Goal: Task Accomplishment & Management: Complete application form

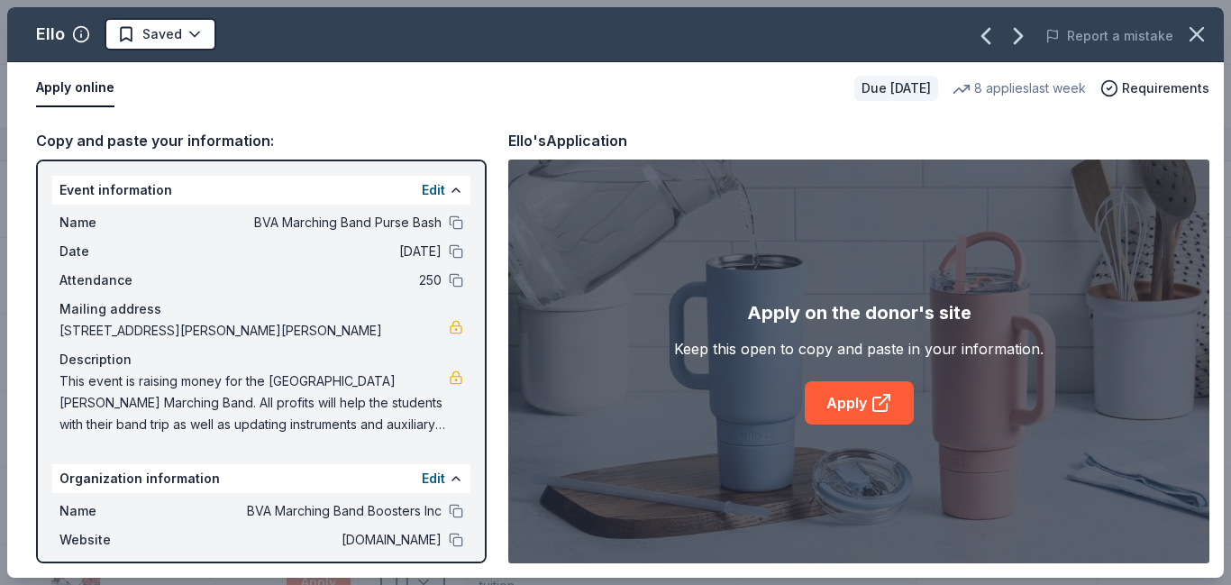
scroll to position [583, 0]
click at [749, 124] on div "Copy and paste your information: Event information Edit Name BVA Marching Band …" at bounding box center [615, 345] width 1216 height 463
click at [195, 39] on html "BVA Marching Band Purse Bash Track · 40 Discover Earn Rewards 35 Saved Applied …" at bounding box center [615, 292] width 1231 height 585
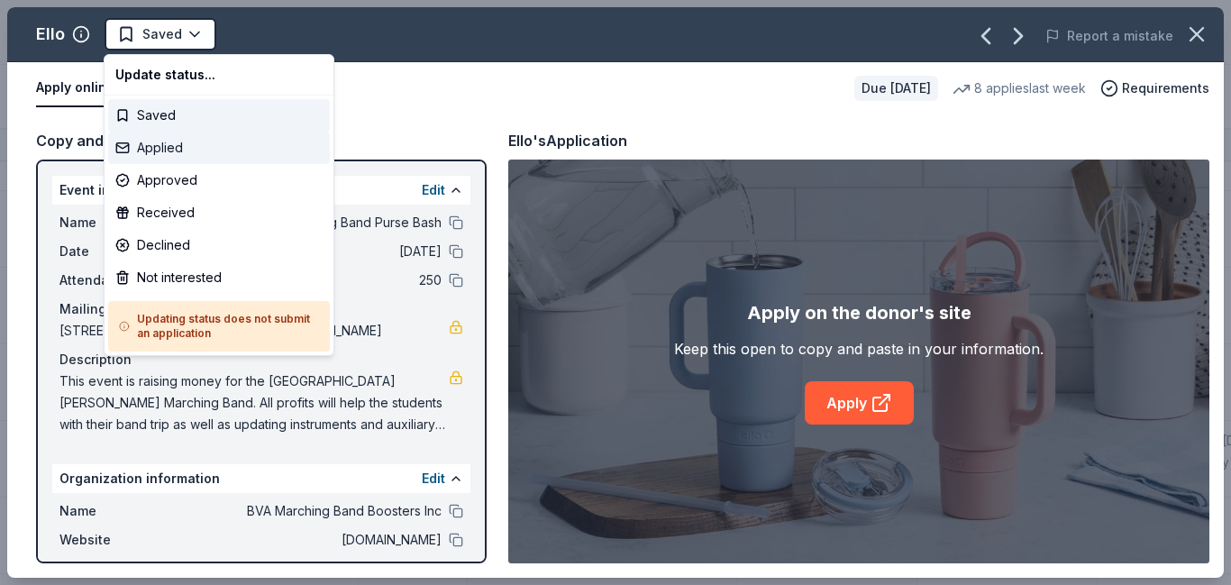
click at [144, 144] on div "Applied" at bounding box center [219, 148] width 222 height 32
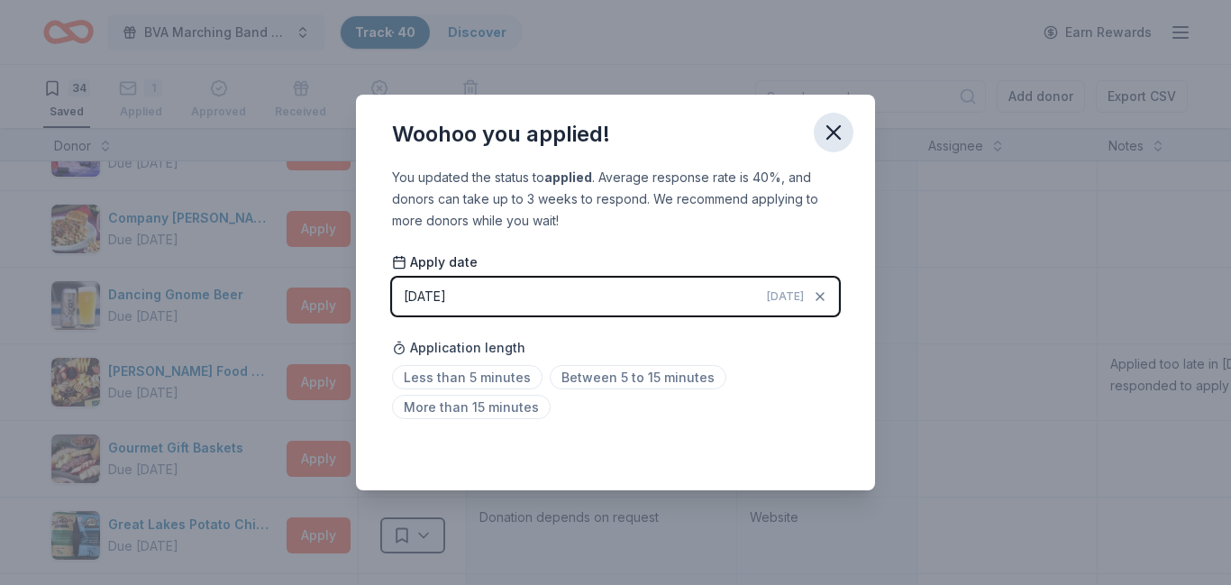
click at [831, 126] on icon "button" at bounding box center [833, 132] width 25 height 25
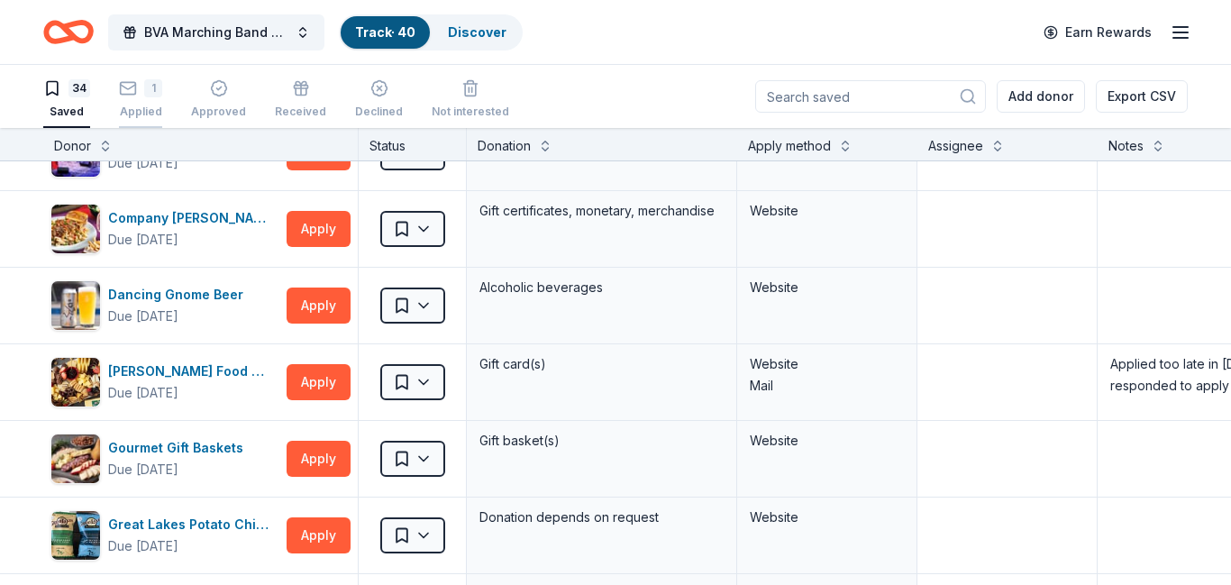
click at [151, 102] on div "1 Applied" at bounding box center [140, 99] width 43 height 40
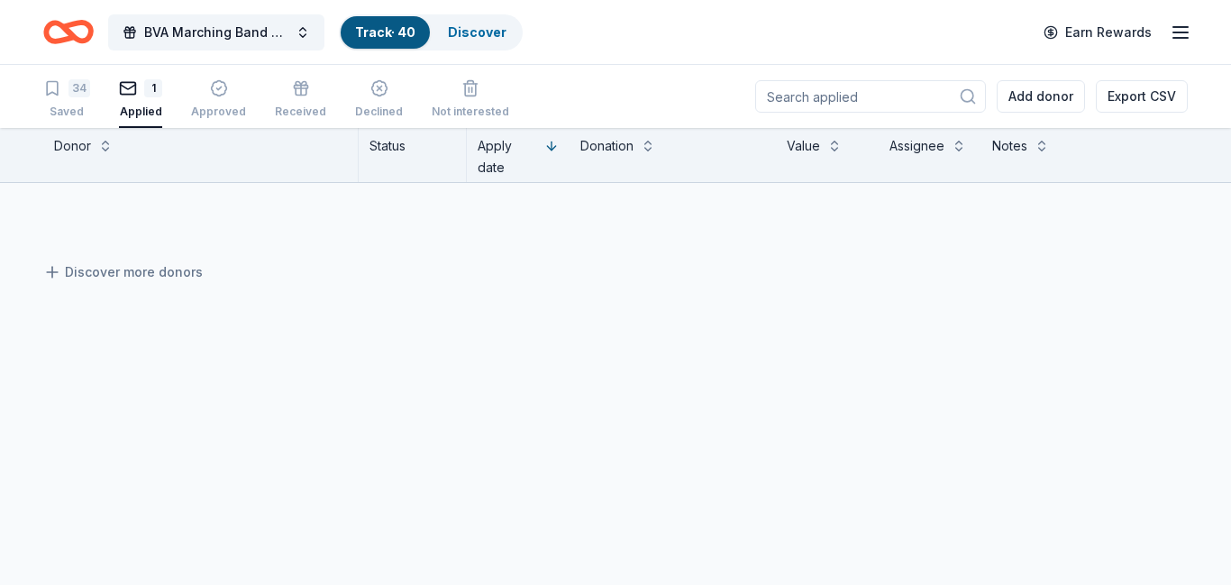
scroll to position [13, 0]
click at [56, 105] on div "Saved" at bounding box center [66, 111] width 47 height 14
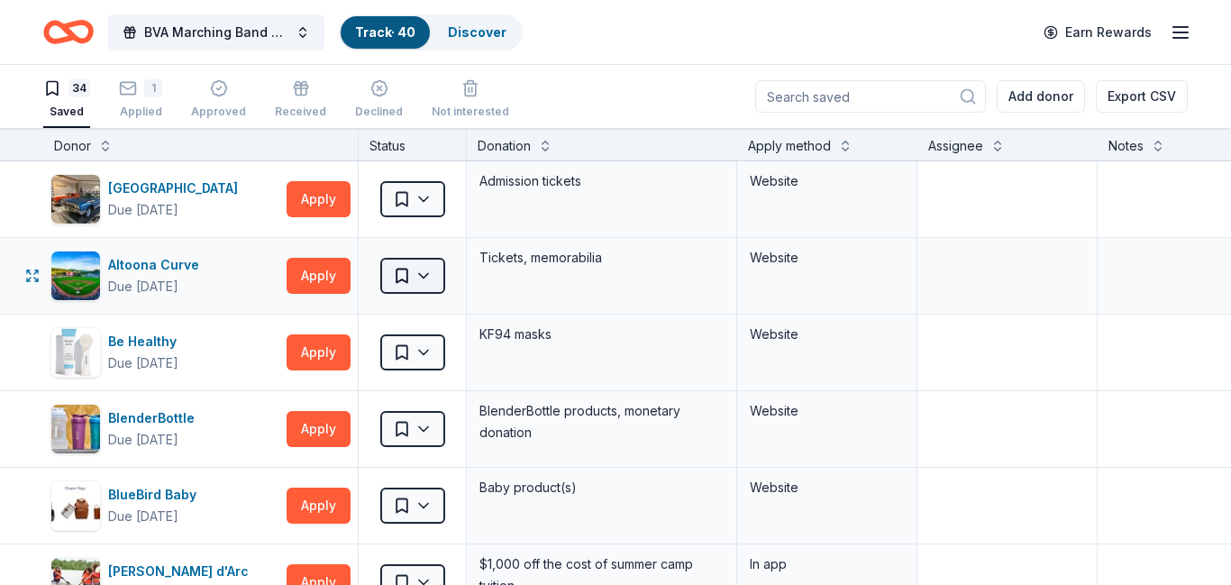
click at [434, 279] on html "BVA Marching Band Purse Bash Track · 40 Discover Earn Rewards 34 Saved 1 Applie…" at bounding box center [615, 292] width 1231 height 585
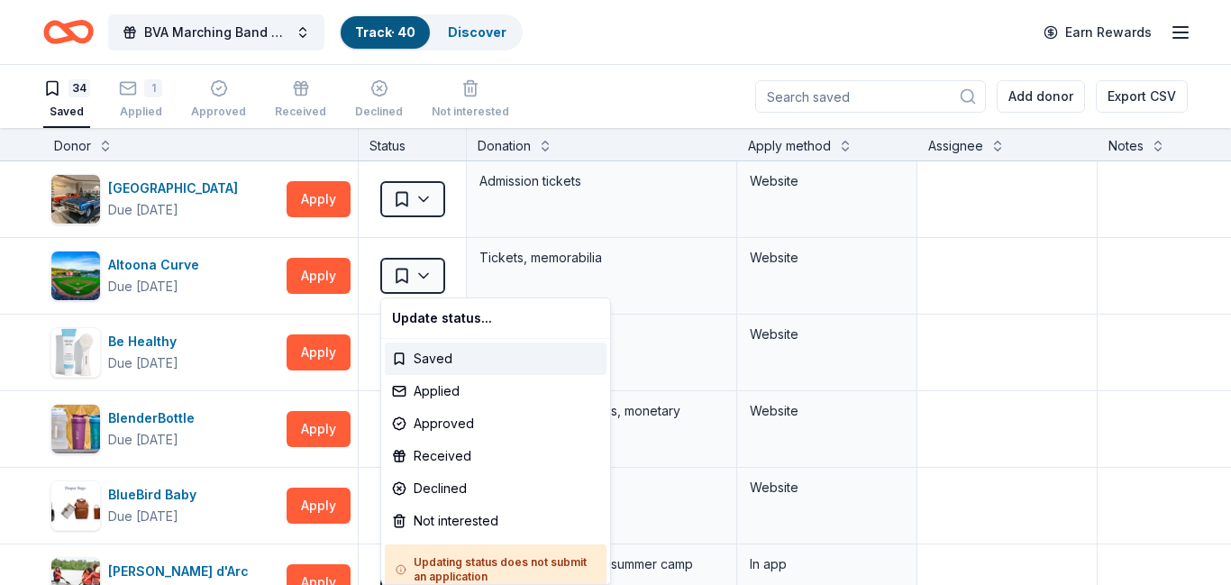
click at [434, 280] on html "BVA Marching Band Purse Bash Track · 40 Discover Earn Rewards 34 Saved 1 Applie…" at bounding box center [615, 292] width 1231 height 585
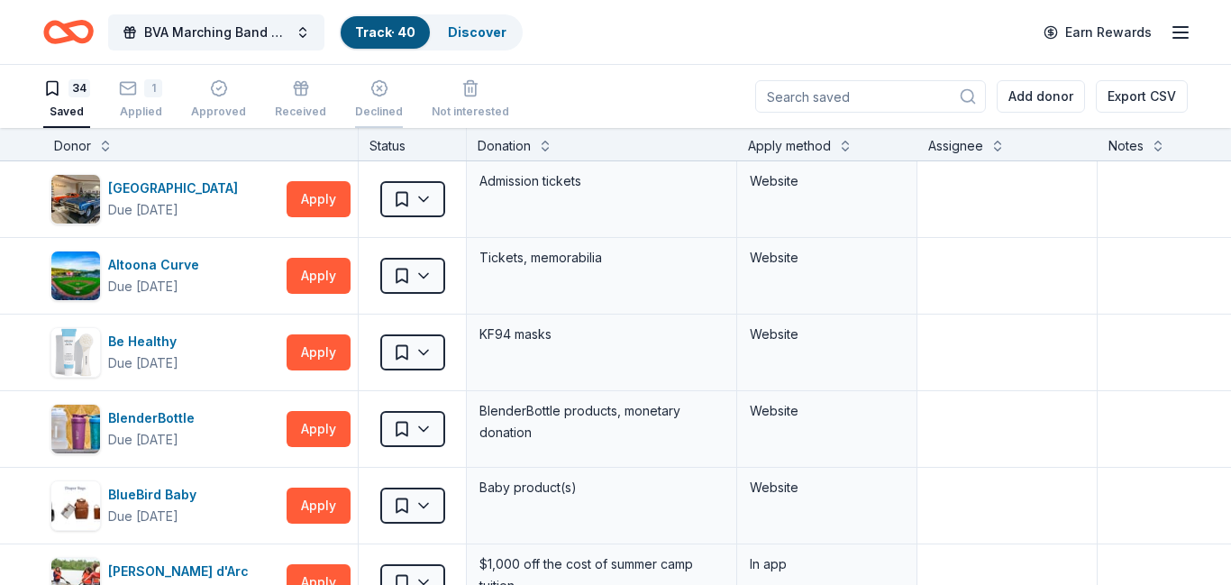
click at [371, 104] on div "Declined" at bounding box center [379, 111] width 48 height 14
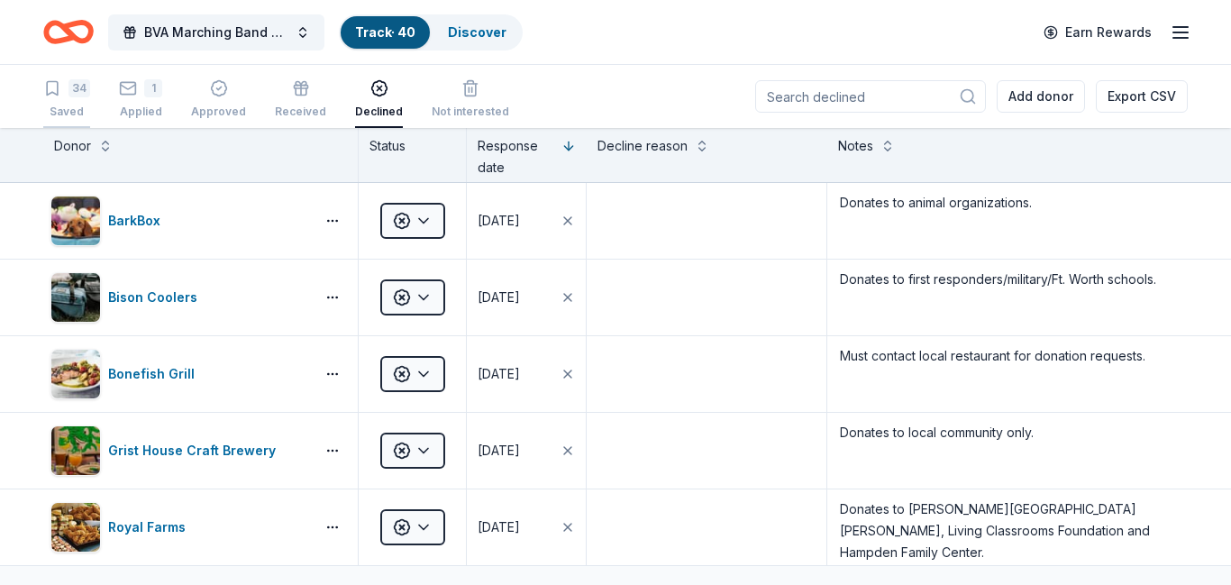
click at [77, 97] on div "34 Saved" at bounding box center [66, 99] width 47 height 40
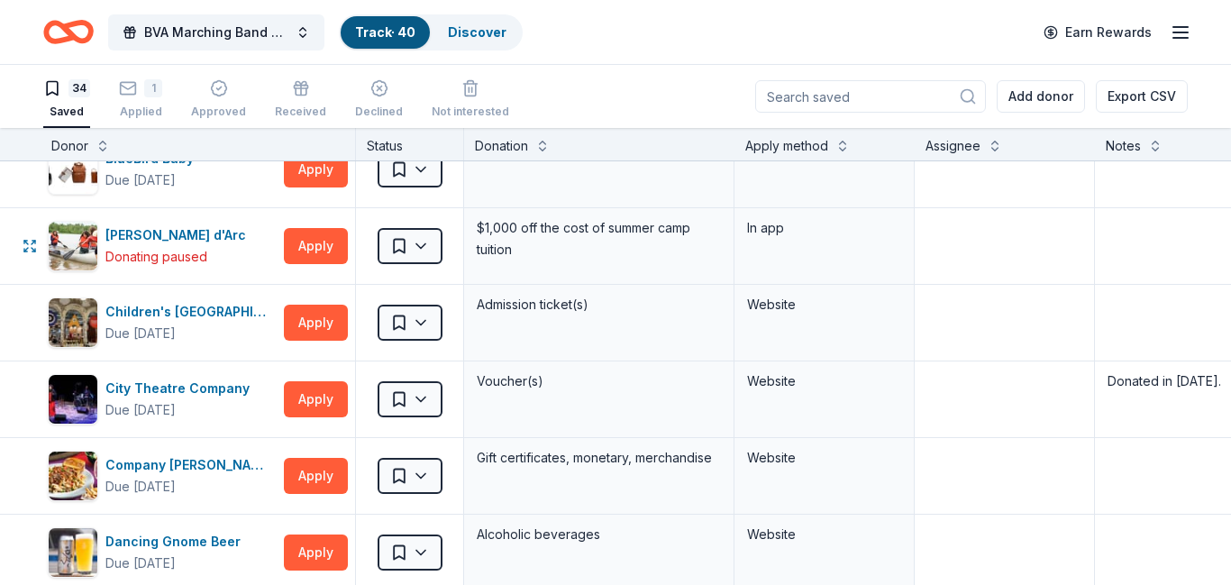
scroll to position [350, 2]
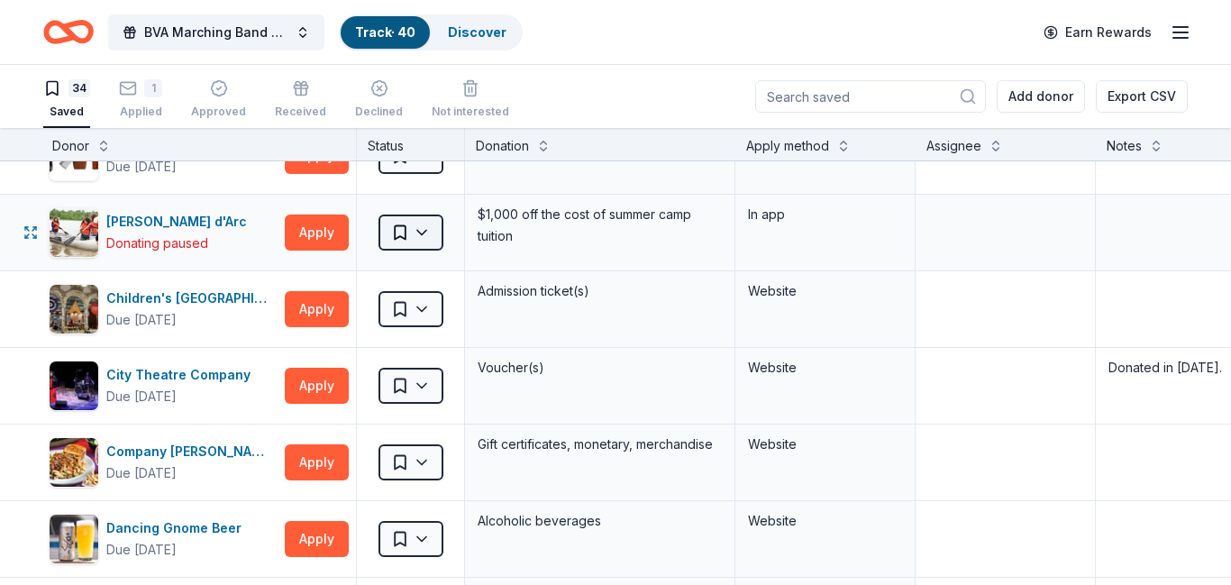
click at [424, 234] on html "BVA Marching Band Purse Bash Track · 40 Discover Earn Rewards 34 Saved 1 Applie…" at bounding box center [615, 292] width 1231 height 585
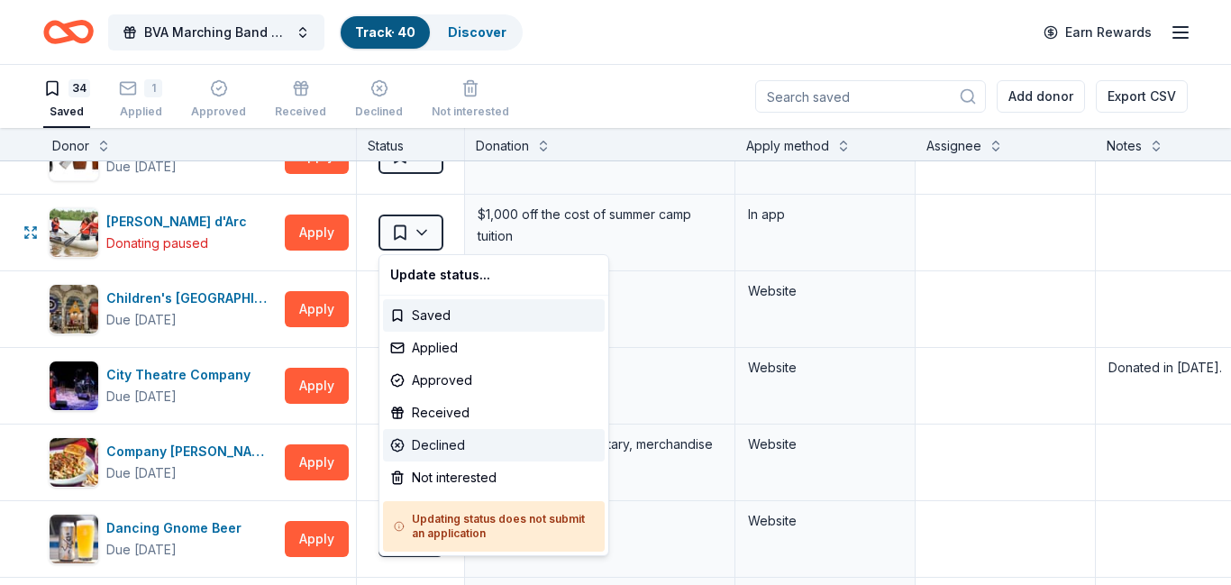
click at [423, 440] on div "Declined" at bounding box center [494, 445] width 222 height 32
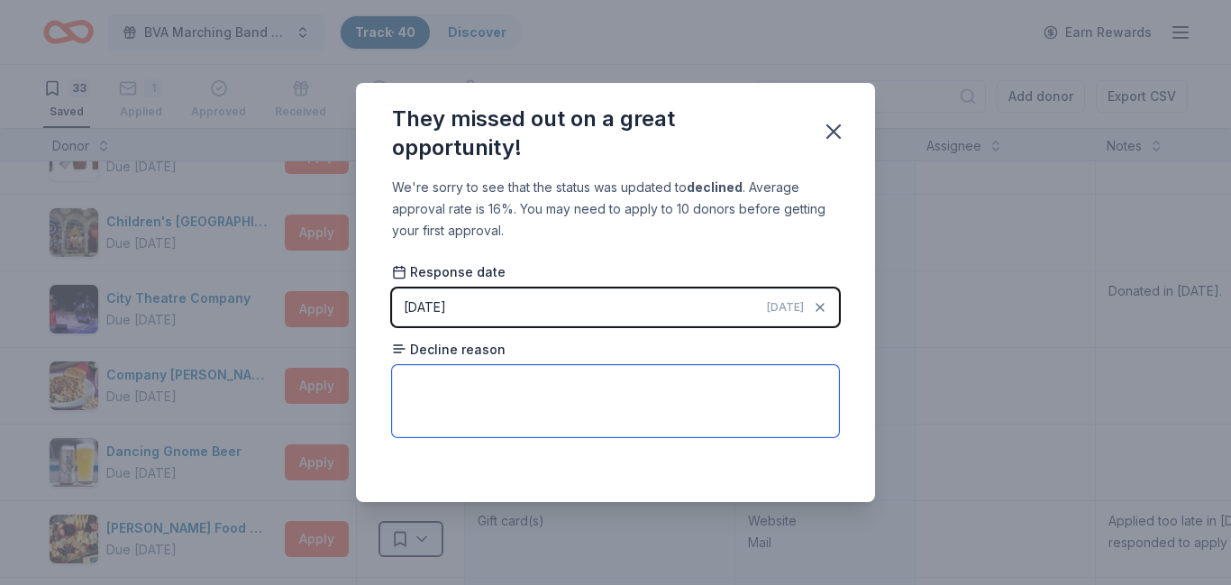
click at [462, 400] on textarea at bounding box center [615, 401] width 447 height 72
type textarea "Donating paused by company."
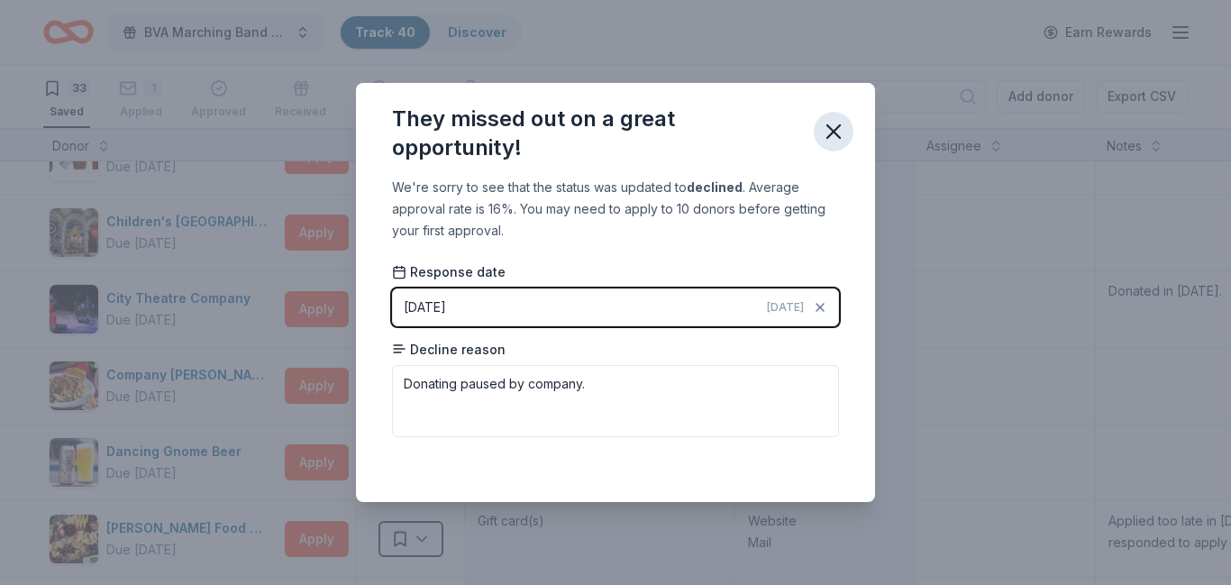
click at [833, 135] on icon "button" at bounding box center [833, 131] width 25 height 25
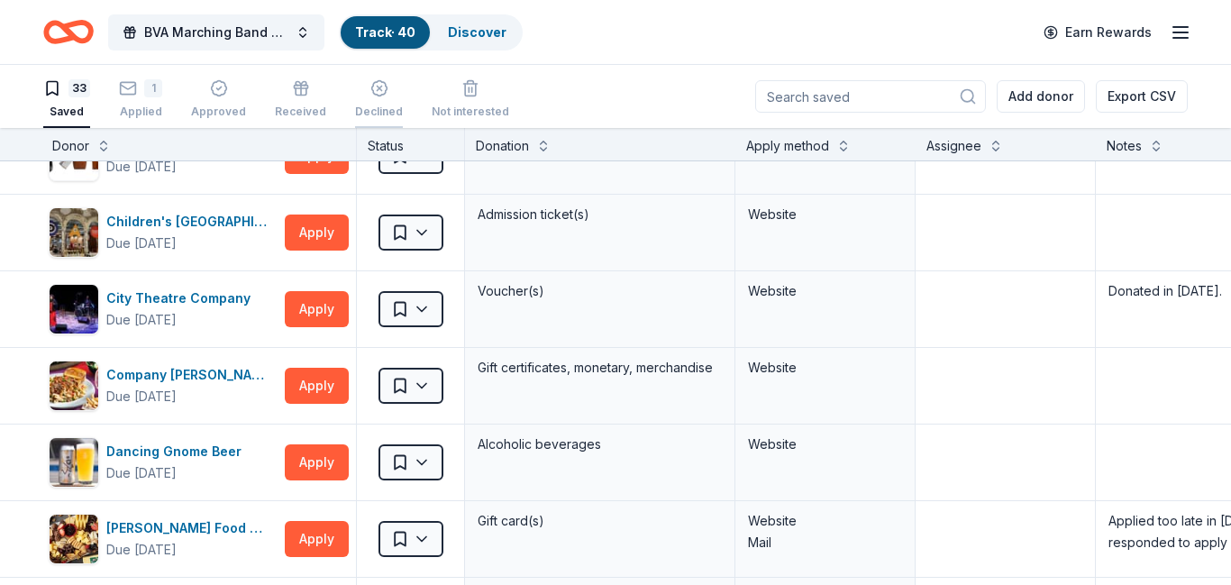
click at [371, 87] on icon "button" at bounding box center [379, 78] width 18 height 18
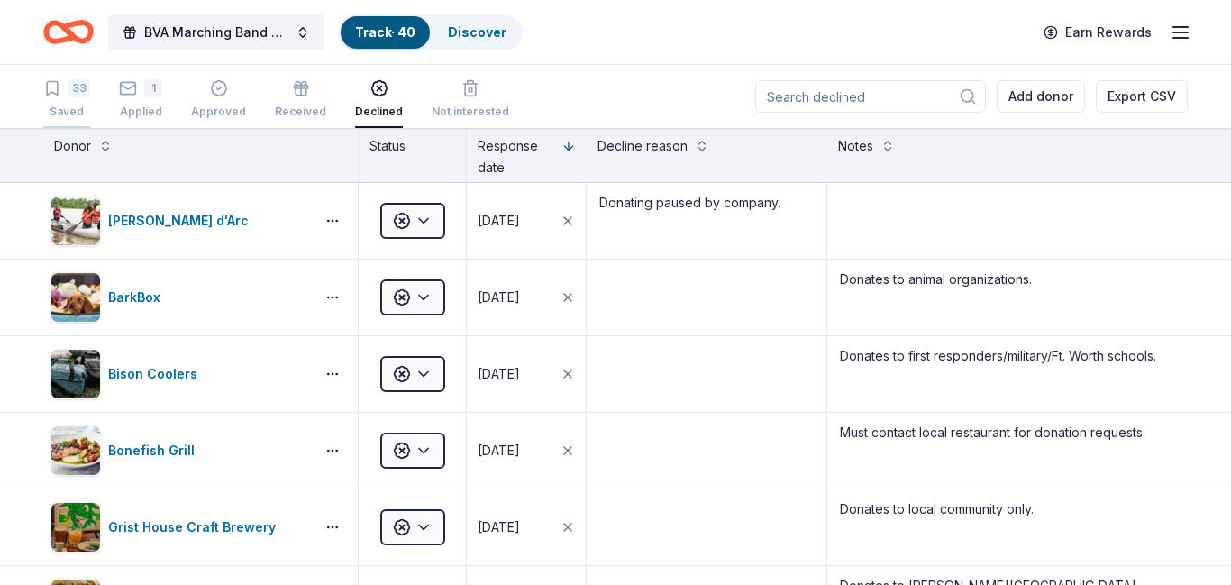
click at [65, 112] on div "Saved" at bounding box center [66, 111] width 47 height 14
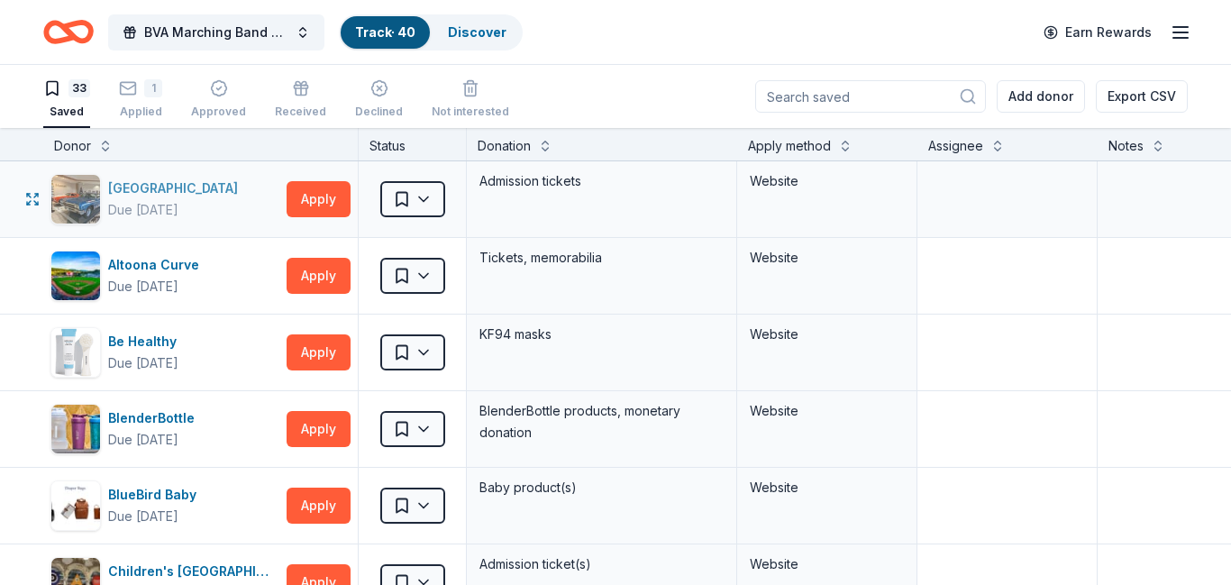
click at [102, 186] on div "[GEOGRAPHIC_DATA] Due [DATE]" at bounding box center [164, 199] width 229 height 50
click at [1179, 34] on icon "button" at bounding box center [1180, 33] width 22 height 22
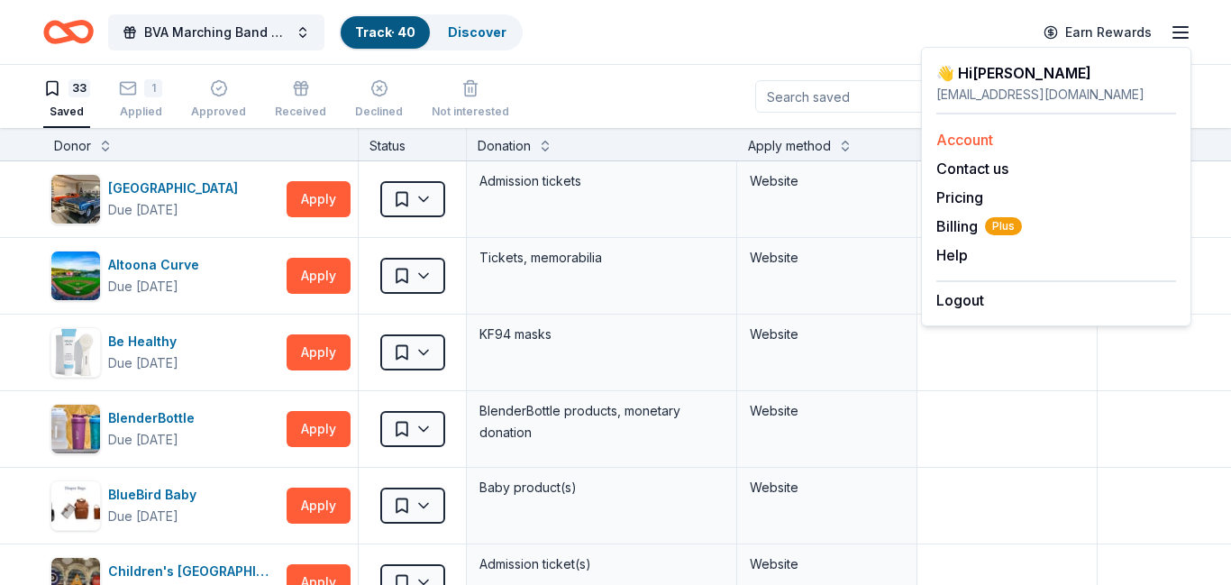
click at [957, 142] on link "Account" at bounding box center [964, 140] width 57 height 18
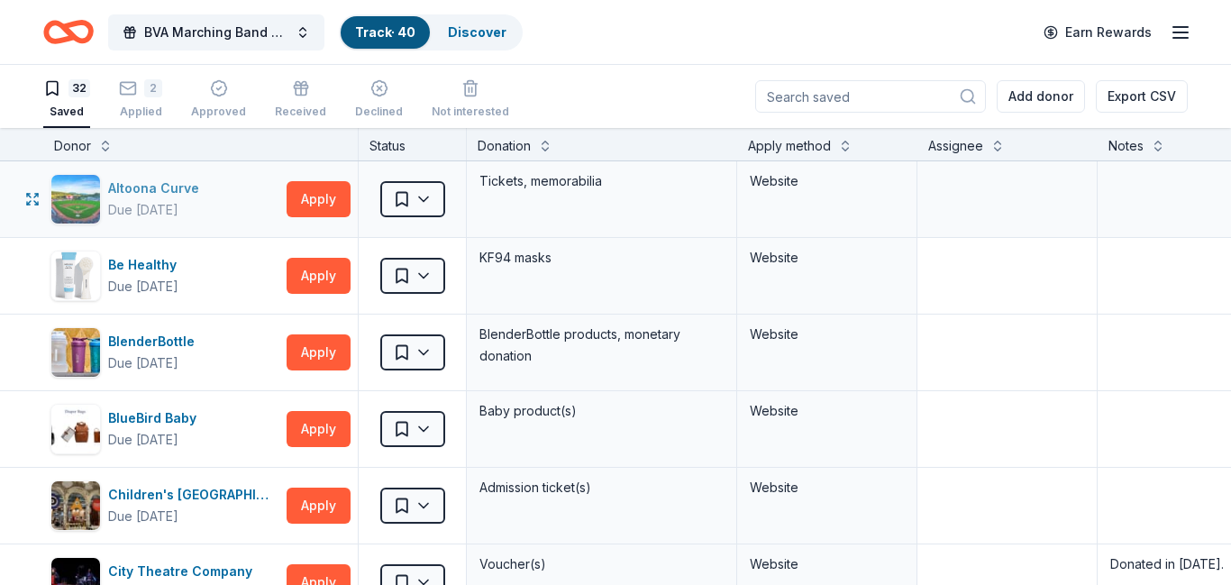
click at [165, 207] on div "Due [DATE]" at bounding box center [143, 210] width 70 height 22
click at [290, 277] on button "Apply" at bounding box center [318, 276] width 64 height 36
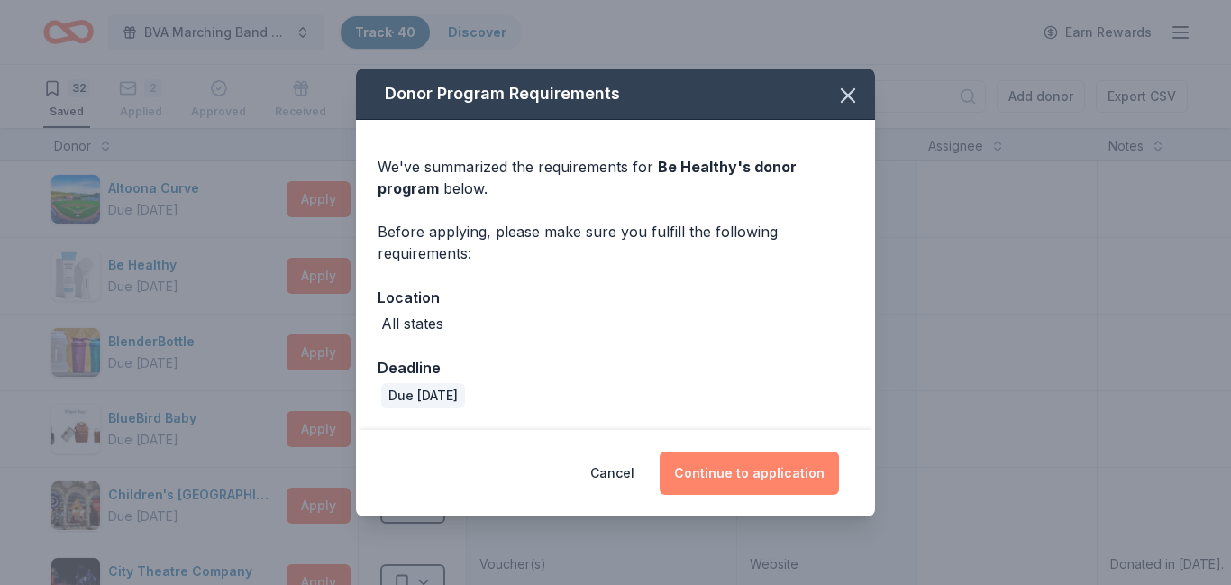
click at [706, 472] on button "Continue to application" at bounding box center [748, 472] width 179 height 43
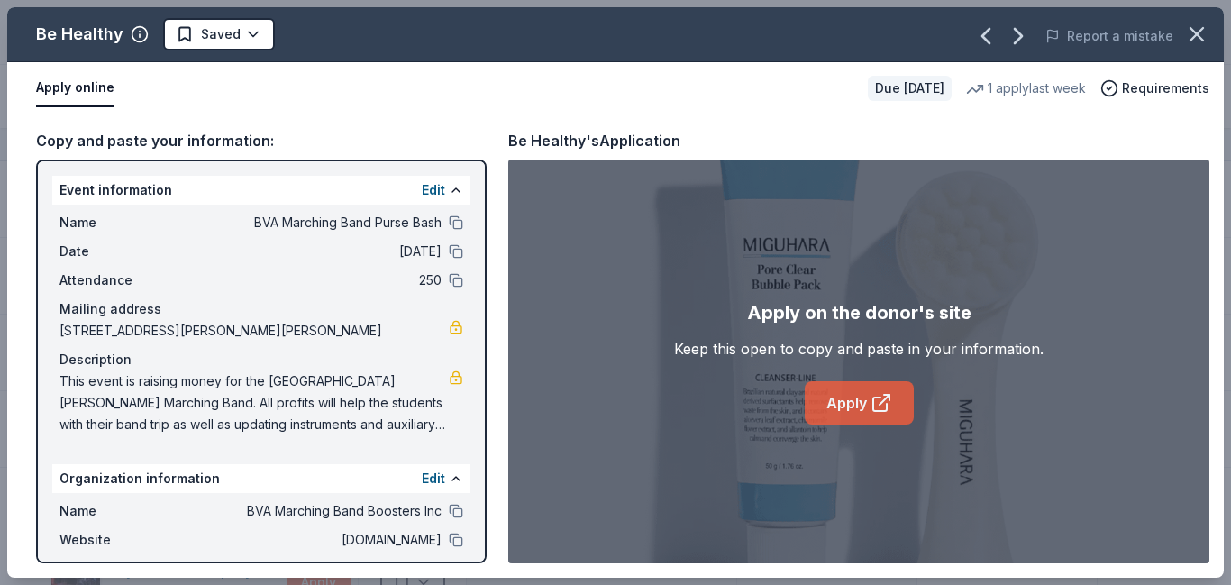
click at [851, 411] on link "Apply" at bounding box center [858, 402] width 109 height 43
click at [246, 41] on html "BVA Marching Band Purse Bash Track · 40 Discover Earn Rewards 32 Saved 2 Applie…" at bounding box center [615, 292] width 1231 height 585
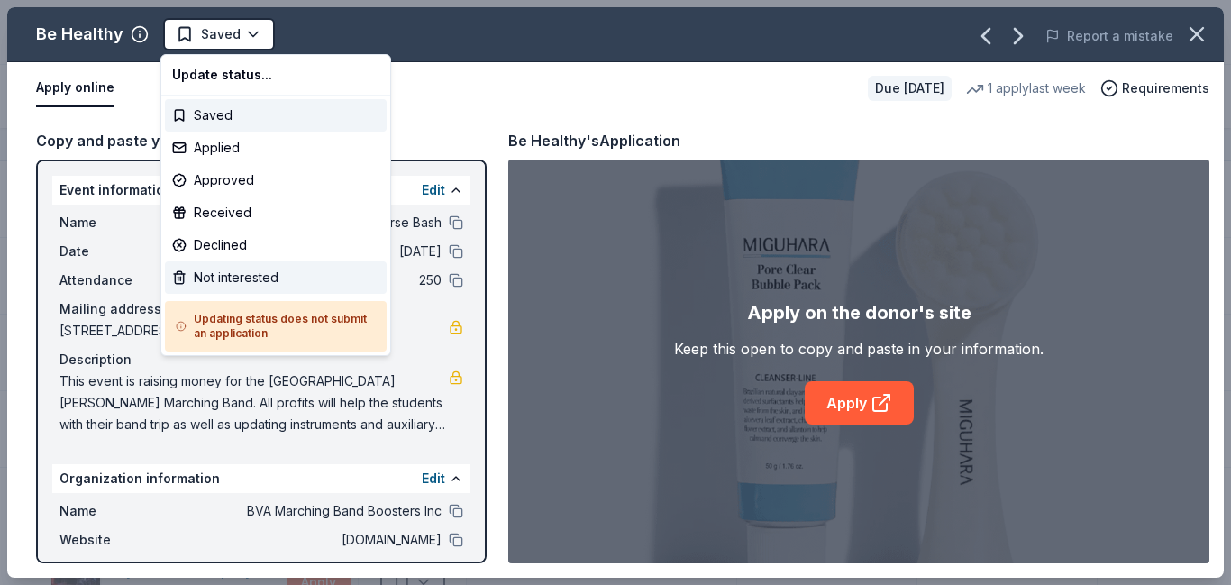
click at [214, 273] on div "Not interested" at bounding box center [276, 277] width 222 height 32
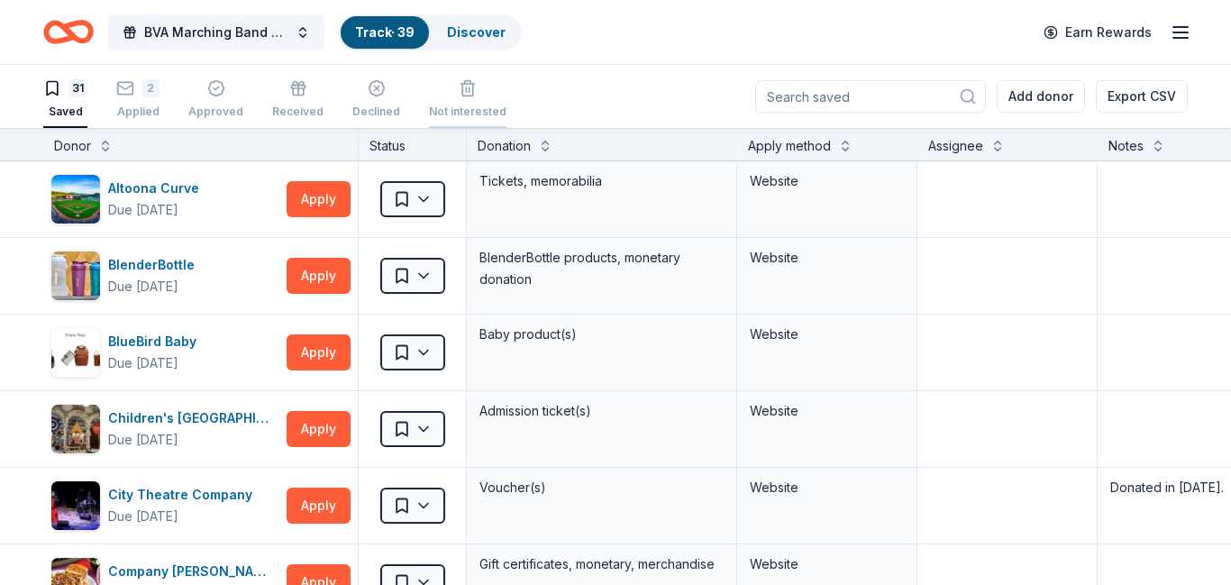
click at [459, 95] on icon "button" at bounding box center [468, 88] width 18 height 18
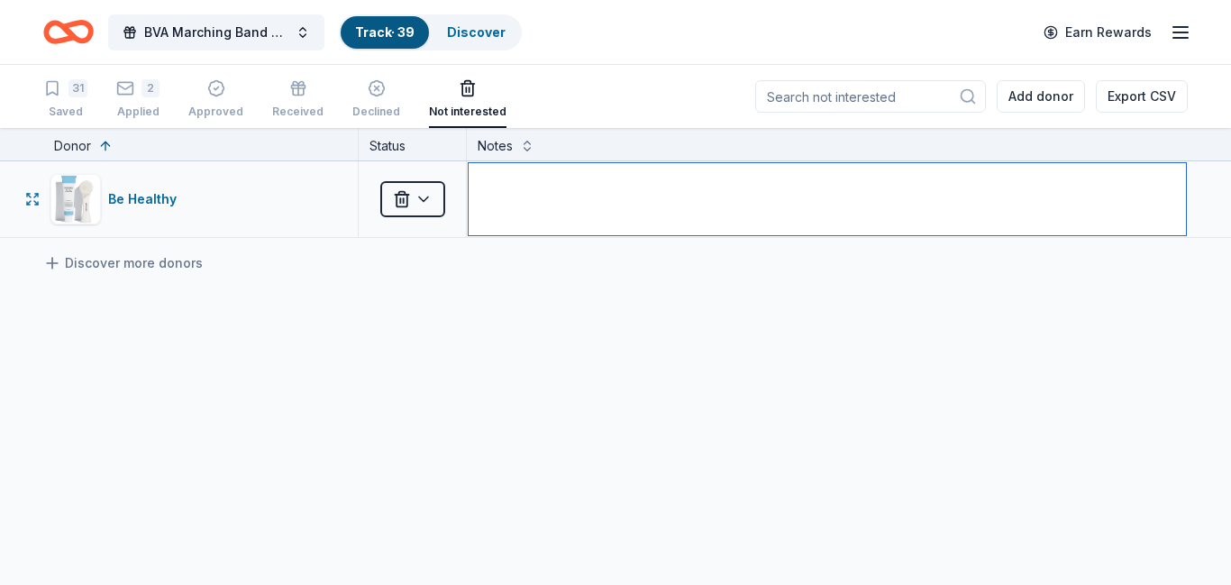
click at [518, 204] on textarea at bounding box center [826, 199] width 717 height 72
type textarea "Donates masks."
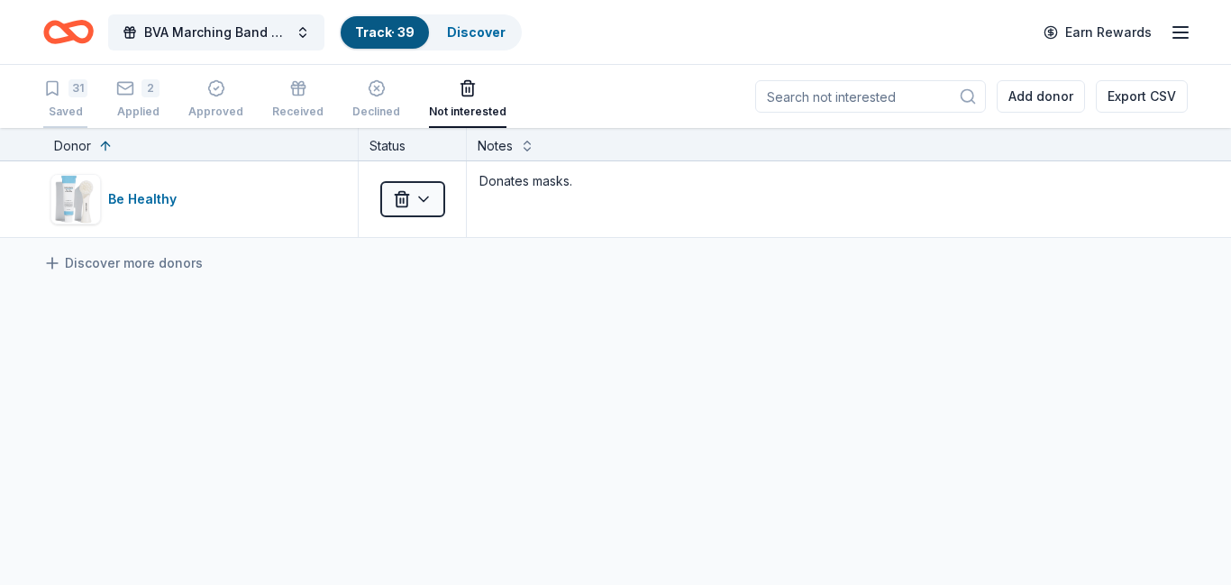
click at [77, 111] on div "Saved" at bounding box center [65, 111] width 44 height 14
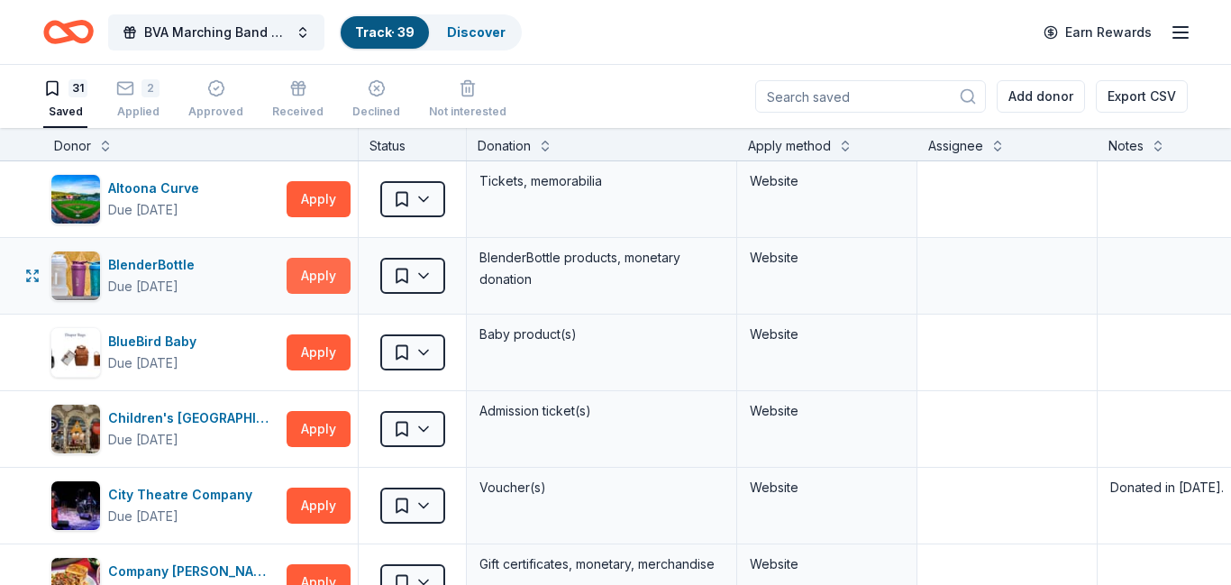
click at [304, 277] on button "Apply" at bounding box center [318, 276] width 64 height 36
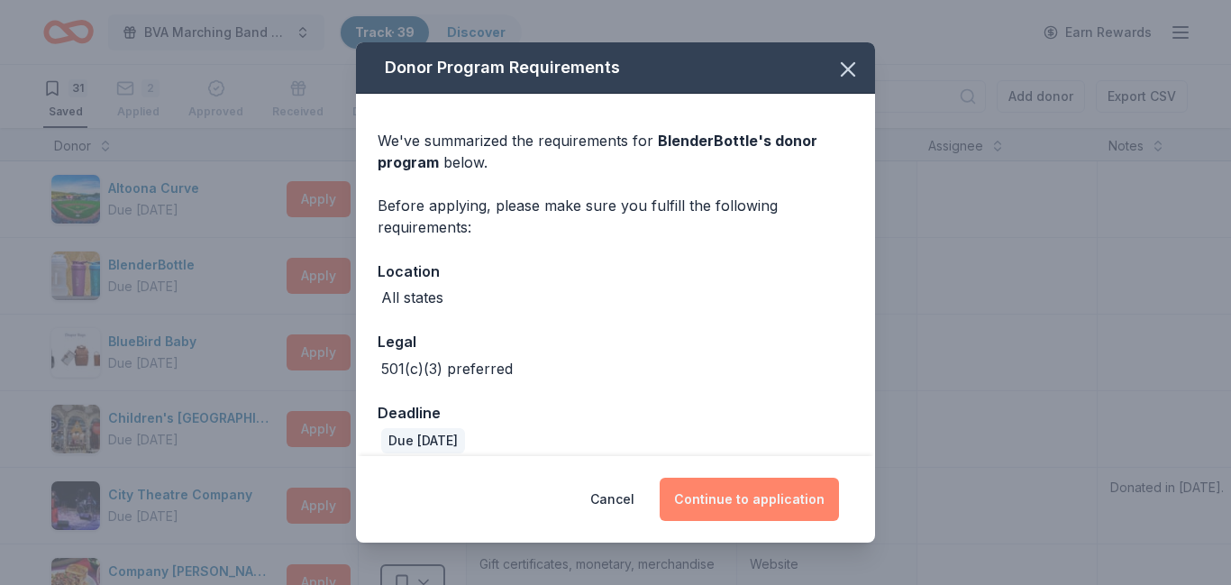
click at [726, 501] on button "Continue to application" at bounding box center [748, 498] width 179 height 43
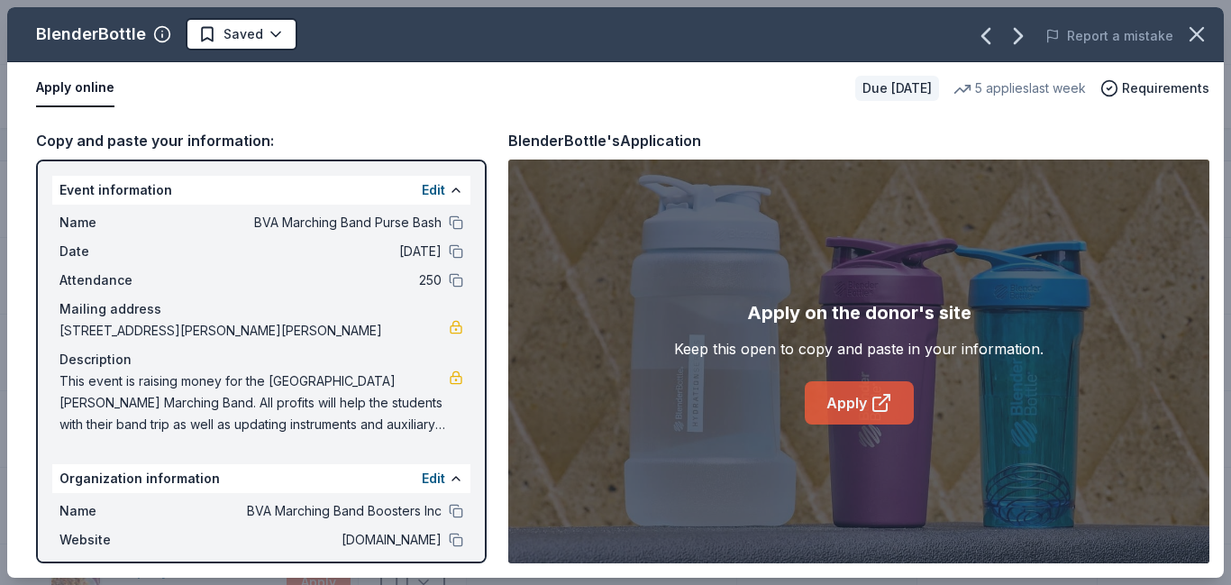
click at [856, 418] on link "Apply" at bounding box center [858, 402] width 109 height 43
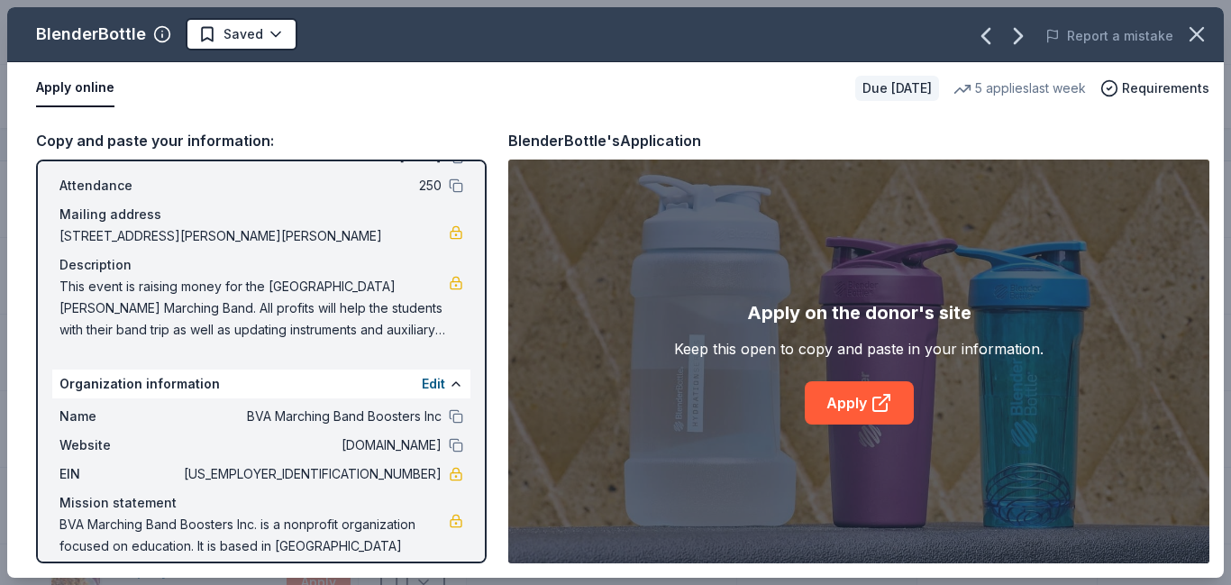
scroll to position [133, 0]
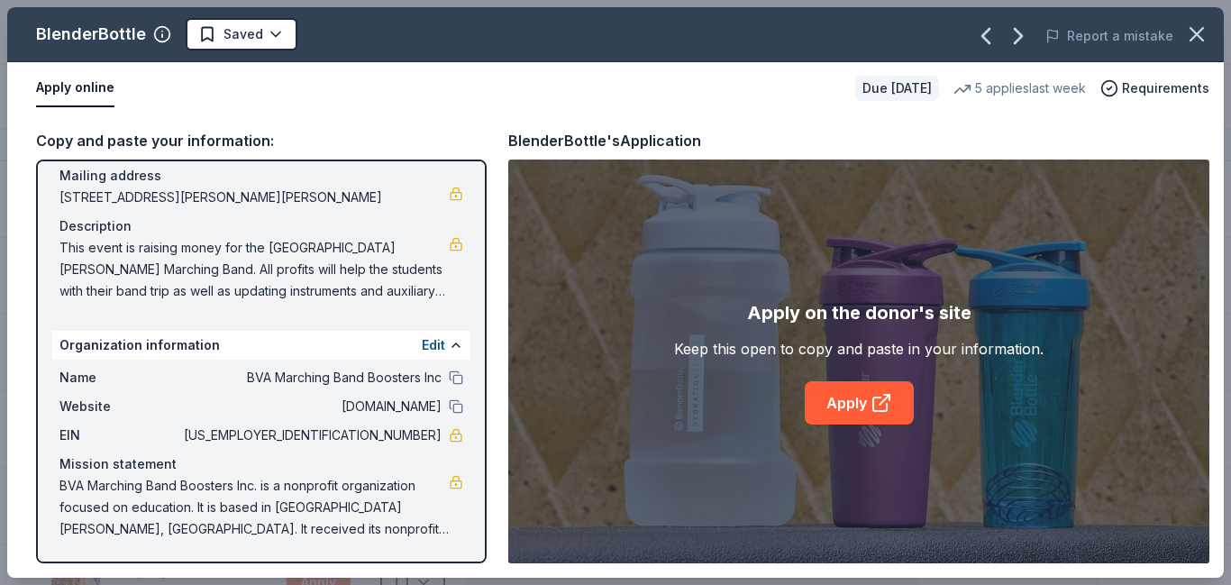
drag, startPoint x: 370, startPoint y: 433, endPoint x: 395, endPoint y: 428, distance: 25.8
click at [395, 428] on span "[US_EMPLOYER_IDENTIFICATION_NUMBER]" at bounding box center [310, 435] width 261 height 22
drag, startPoint x: 370, startPoint y: 435, endPoint x: 411, endPoint y: 438, distance: 40.6
click at [411, 438] on span "[US_EMPLOYER_IDENTIFICATION_NUMBER]" at bounding box center [310, 435] width 261 height 22
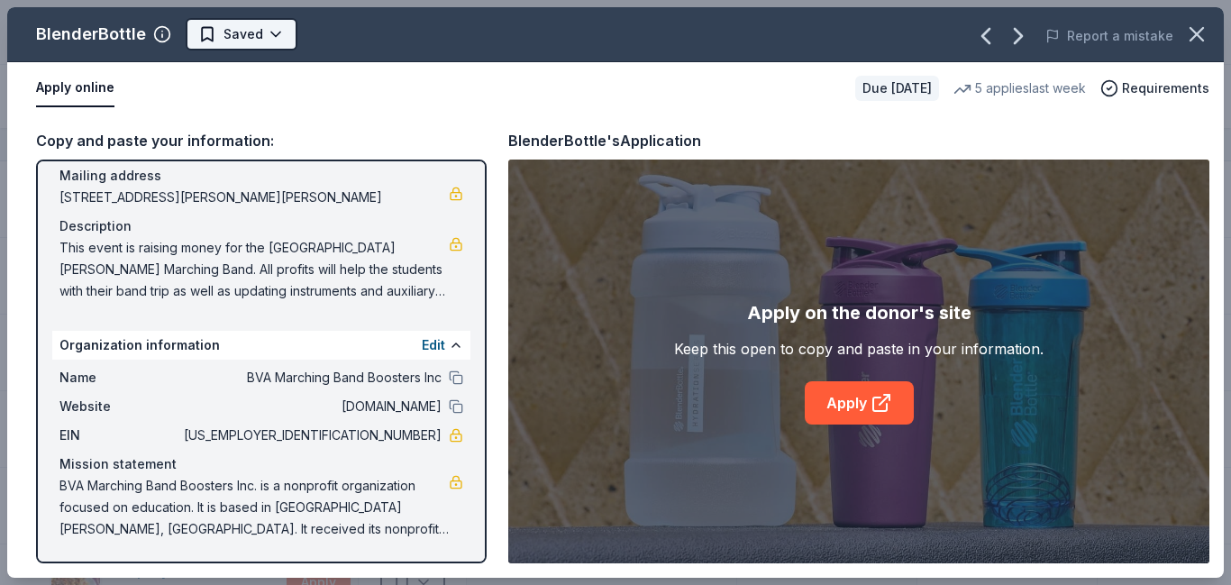
click at [268, 35] on html "BVA Marching Band Purse Bash Track · 39 Discover Earn Rewards 31 Saved 2 Applie…" at bounding box center [615, 292] width 1231 height 585
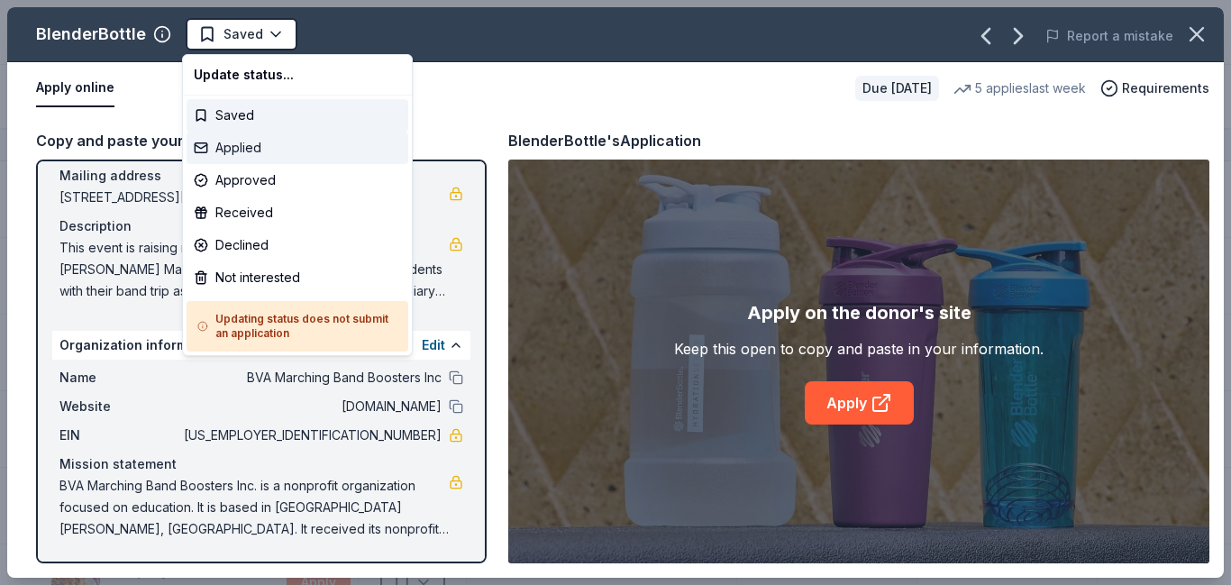
click at [227, 151] on div "Applied" at bounding box center [297, 148] width 222 height 32
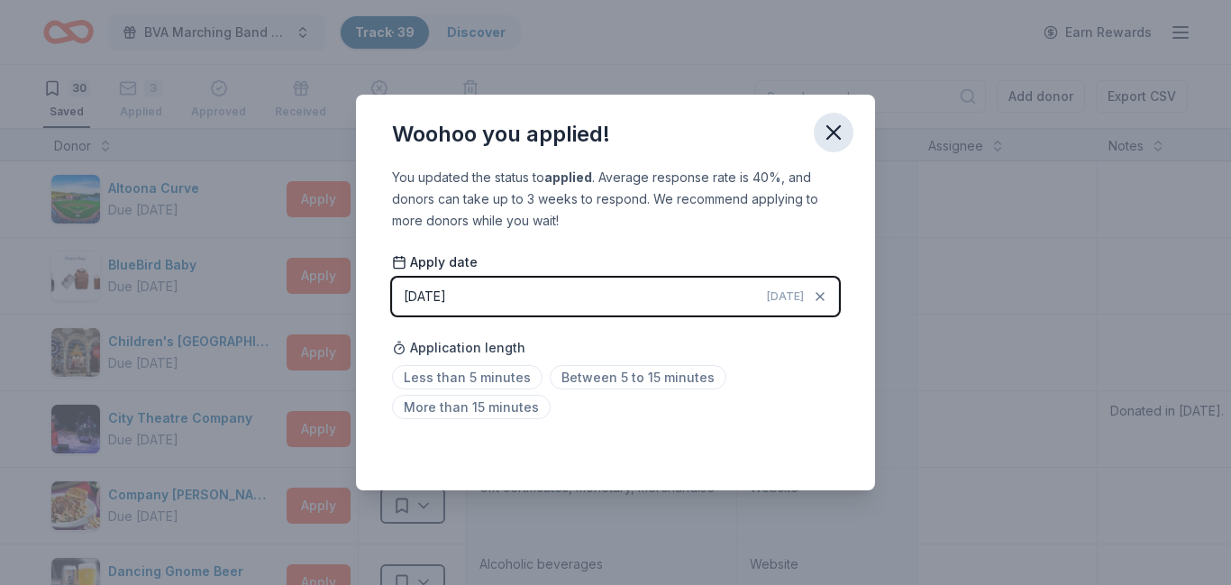
click at [831, 137] on icon "button" at bounding box center [833, 132] width 25 height 25
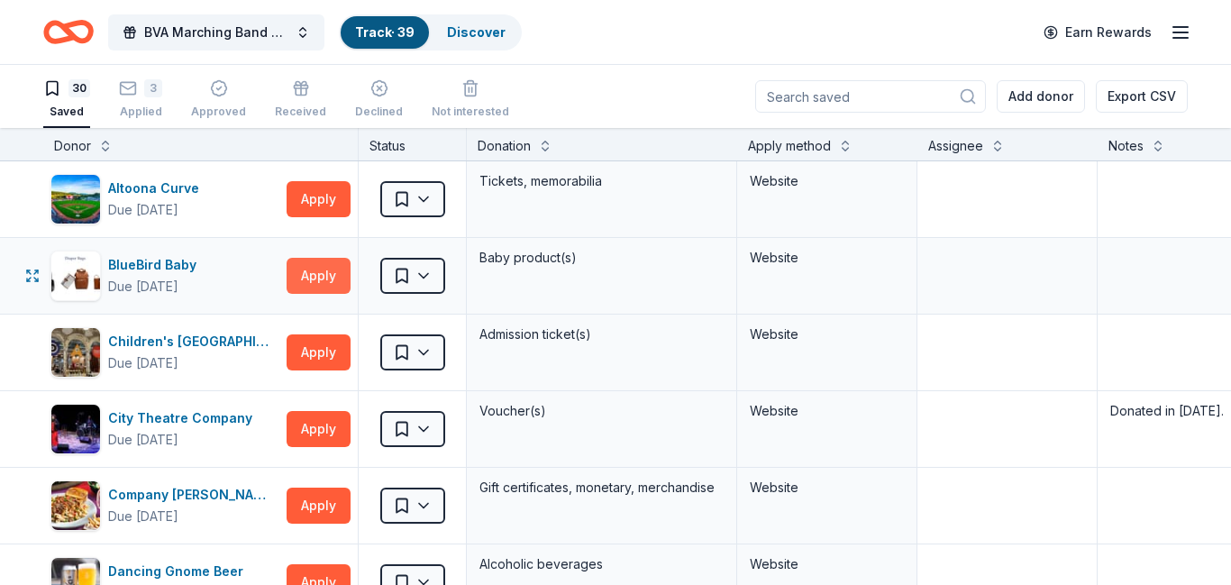
click at [333, 275] on button "Apply" at bounding box center [318, 276] width 64 height 36
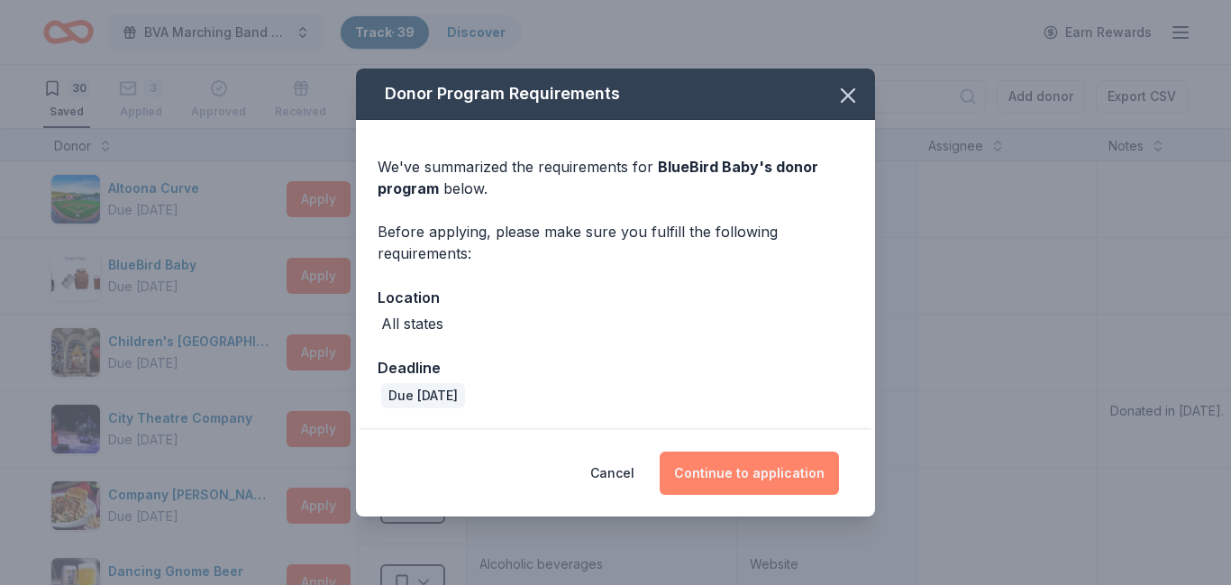
click at [760, 475] on button "Continue to application" at bounding box center [748, 472] width 179 height 43
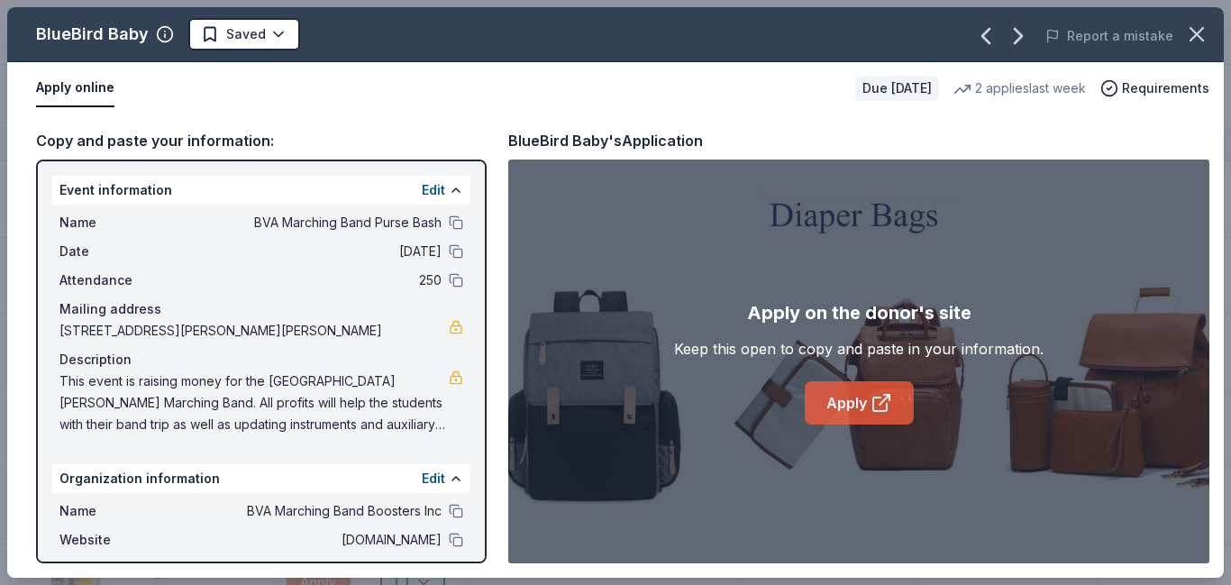
click at [861, 388] on link "Apply" at bounding box center [858, 402] width 109 height 43
click at [266, 44] on html "BVA Marching Band Purse Bash Track · 39 Discover Earn Rewards 30 Saved 3 Applie…" at bounding box center [615, 292] width 1231 height 585
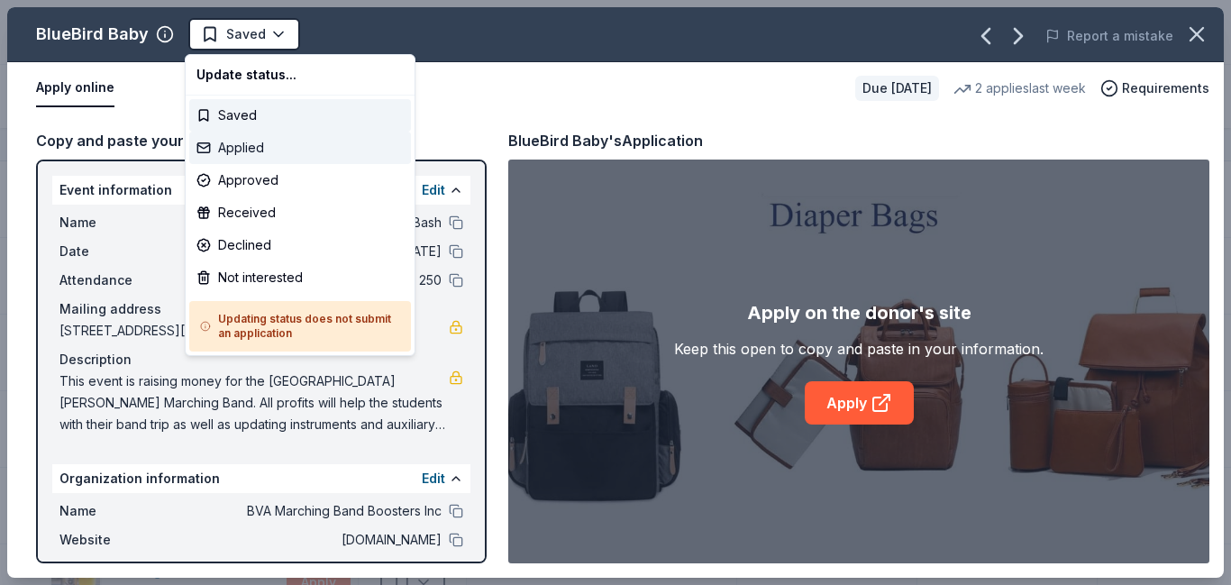
click at [244, 152] on div "Applied" at bounding box center [300, 148] width 222 height 32
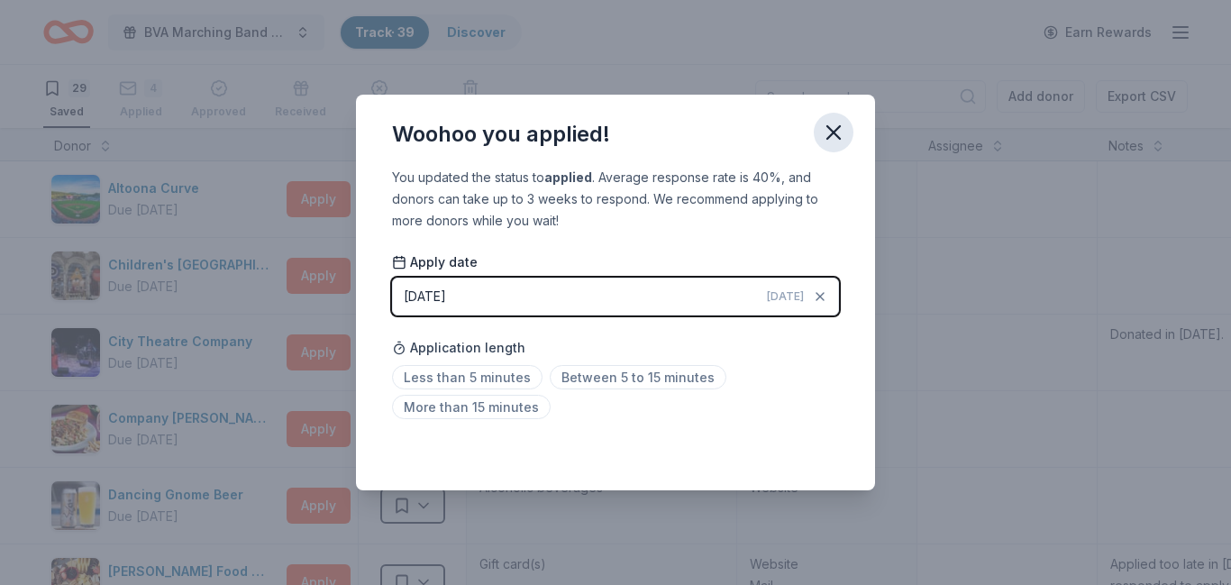
click at [835, 135] on icon "button" at bounding box center [833, 132] width 13 height 13
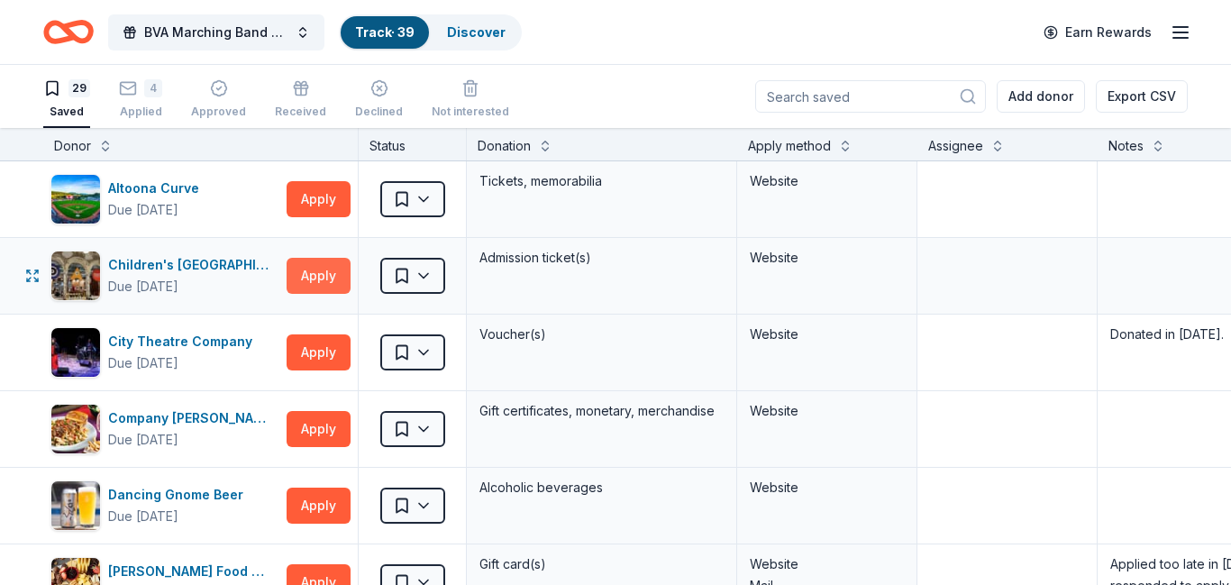
click at [306, 284] on button "Apply" at bounding box center [318, 276] width 64 height 36
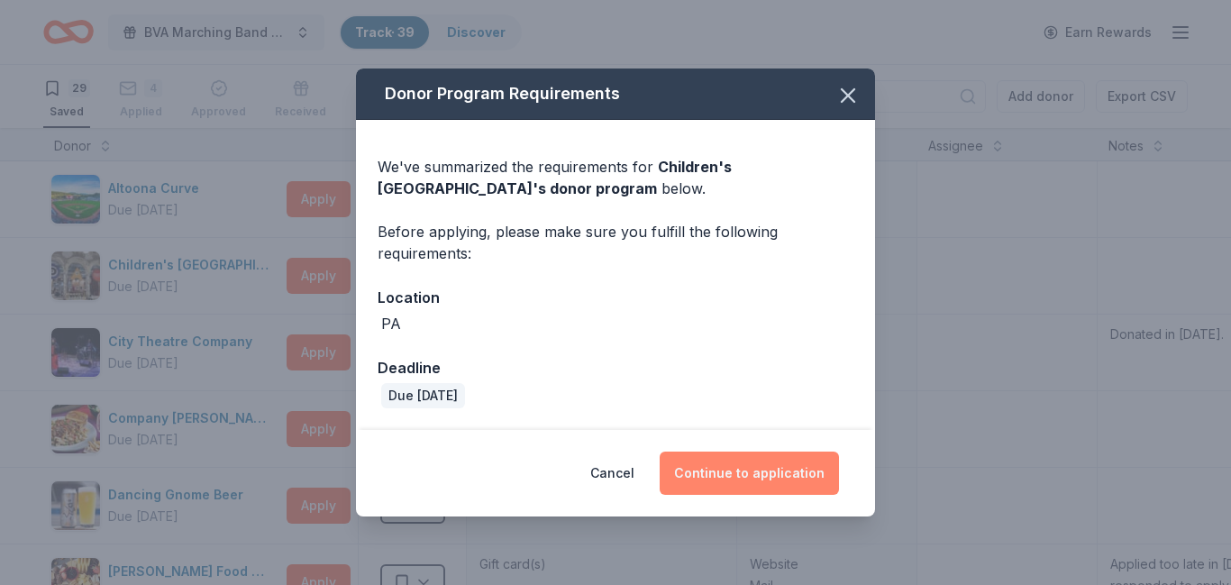
click at [727, 472] on button "Continue to application" at bounding box center [748, 472] width 179 height 43
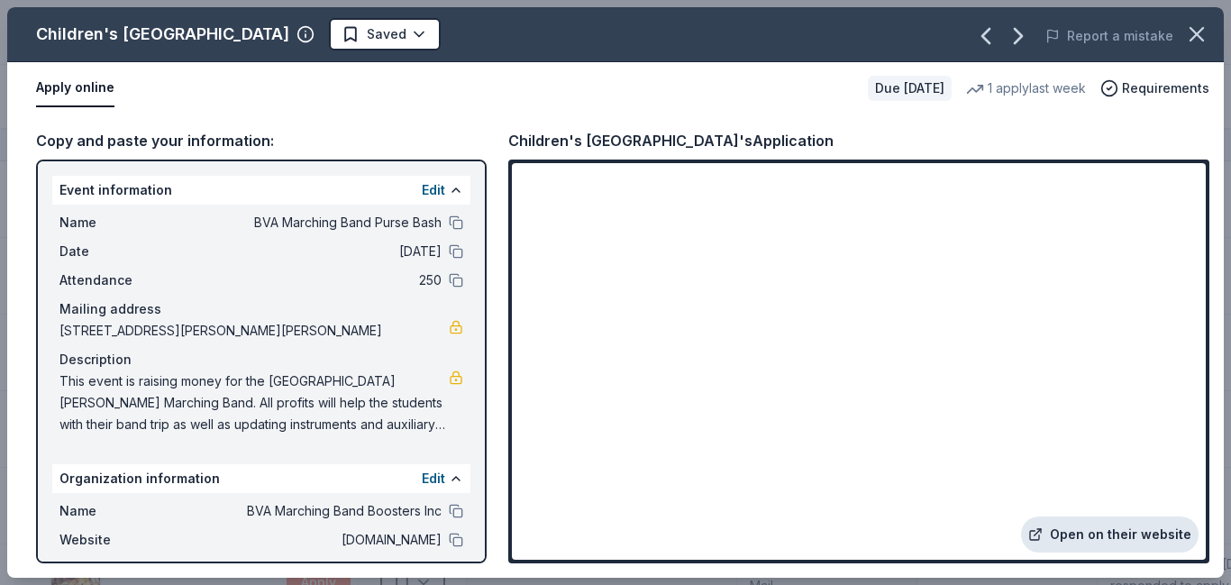
click at [1089, 534] on link "Open on their website" at bounding box center [1109, 534] width 177 height 36
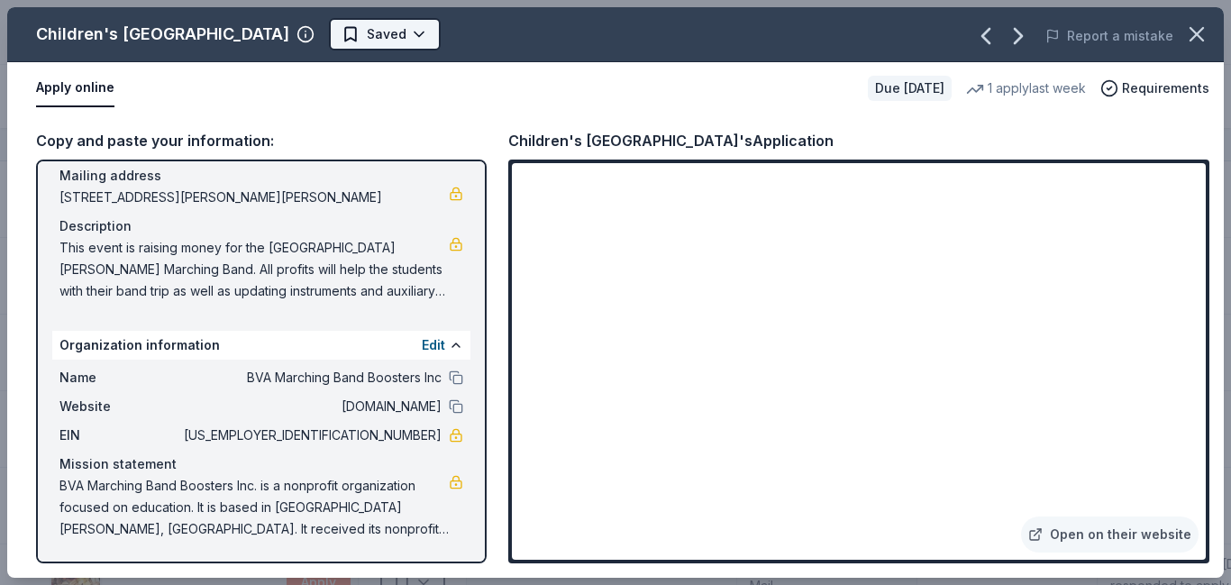
click at [424, 41] on html "BVA Marching Band Purse Bash Track · 39 Discover Earn Rewards 29 Saved 4 Applie…" at bounding box center [615, 292] width 1231 height 585
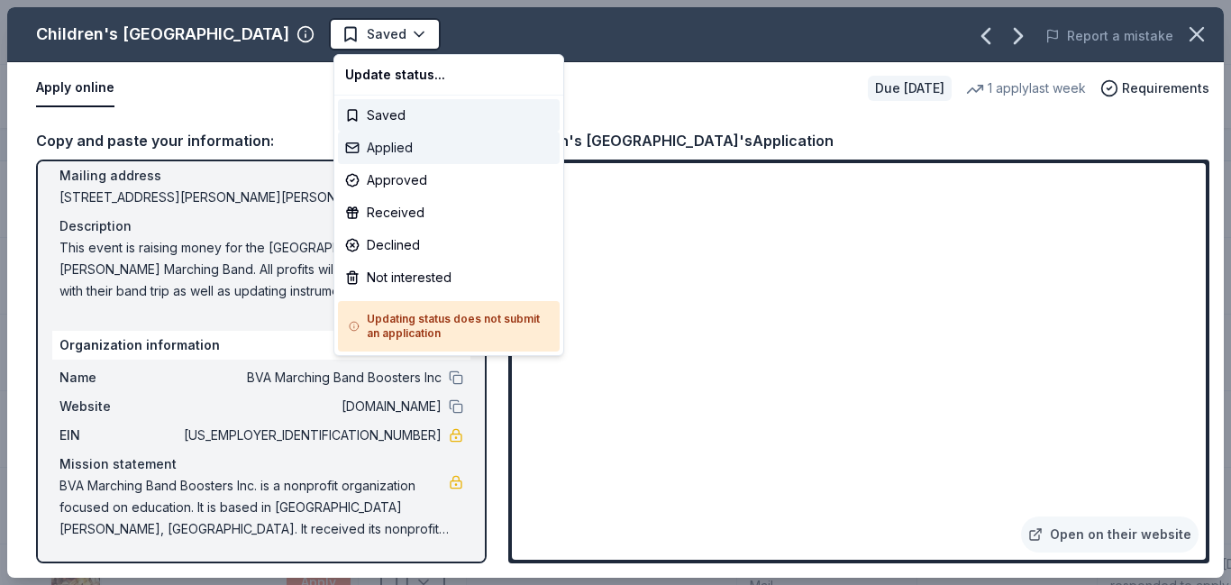
click at [381, 147] on div "Applied" at bounding box center [449, 148] width 222 height 32
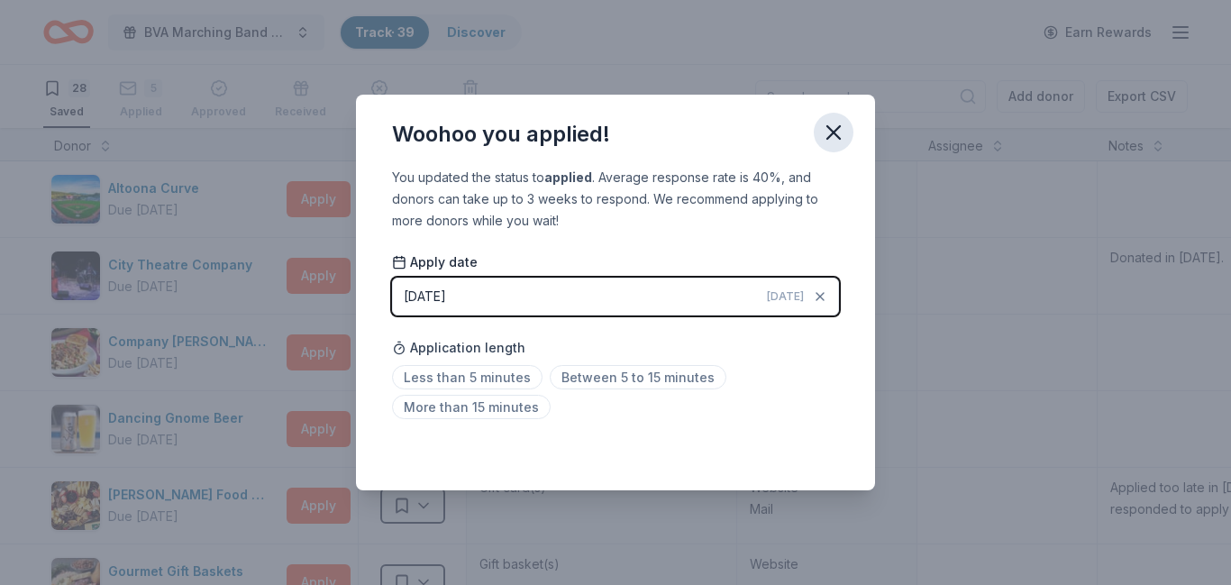
click at [831, 130] on icon "button" at bounding box center [833, 132] width 13 height 13
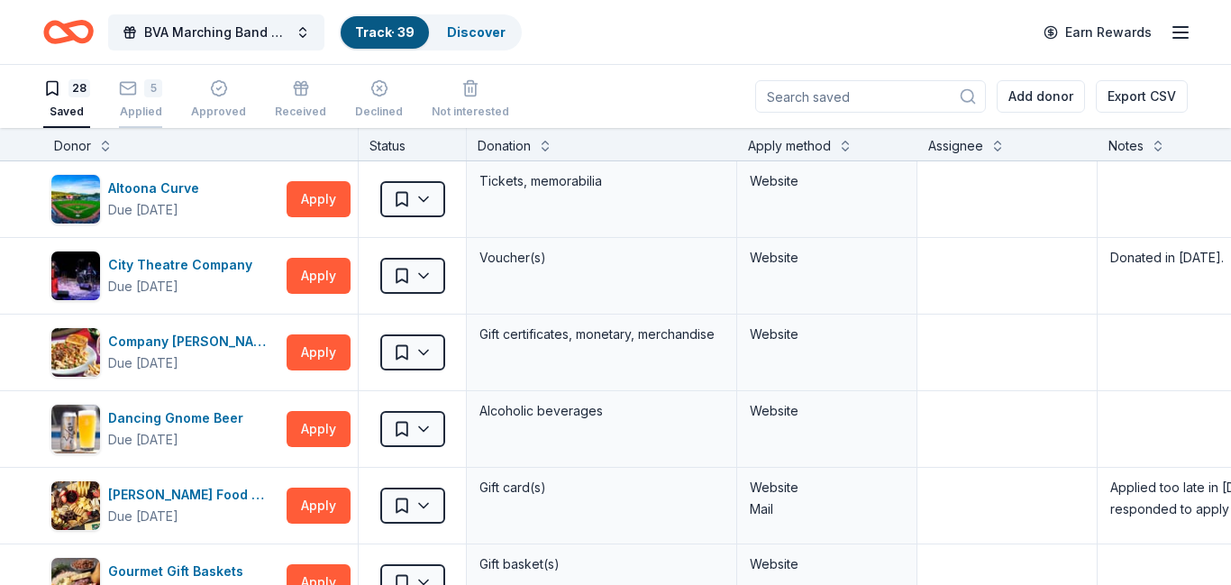
click at [136, 112] on div "Applied" at bounding box center [140, 111] width 43 height 14
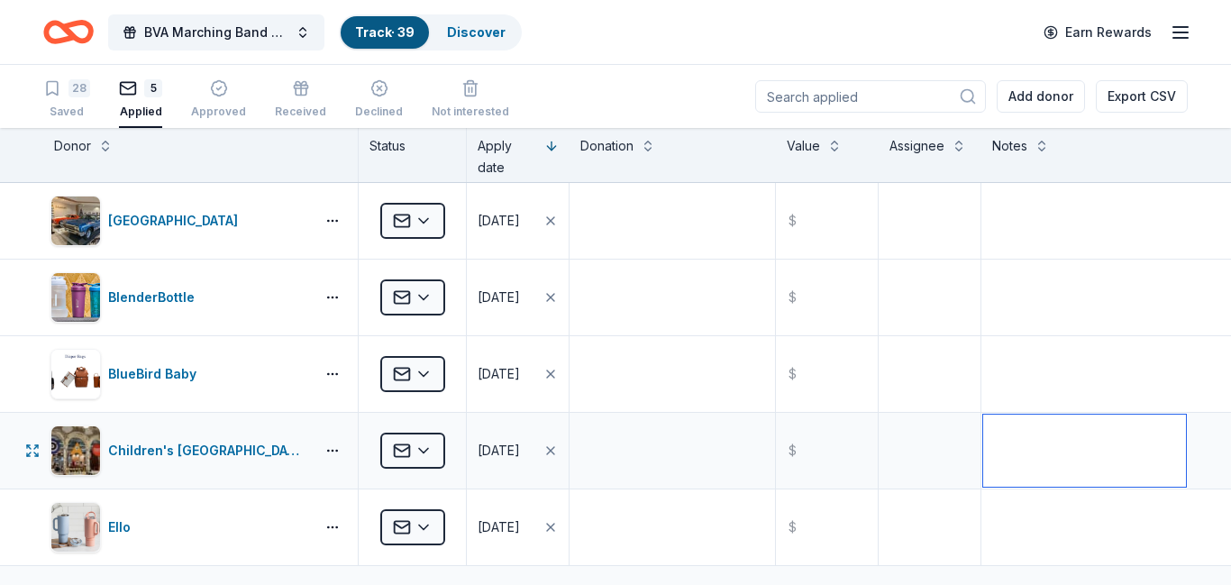
click at [1038, 441] on textarea at bounding box center [1084, 450] width 203 height 72
type textarea "h"
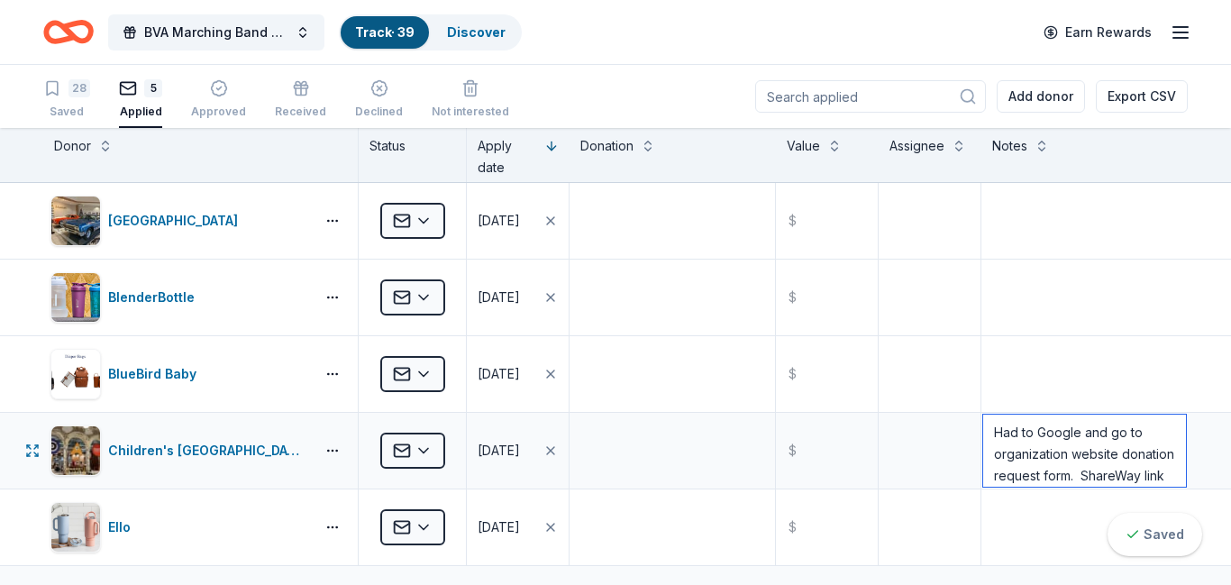
scroll to position [18, 0]
type textarea "Had to Google and go to organization website donation request form. ShareWay li…"
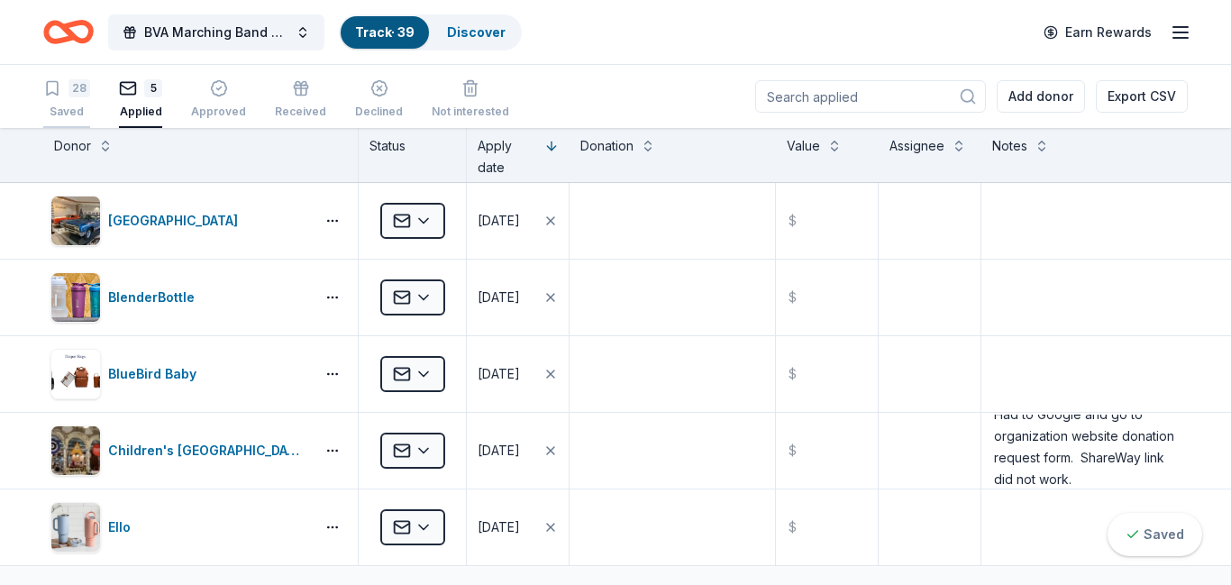
click at [77, 105] on div "Saved" at bounding box center [66, 111] width 47 height 14
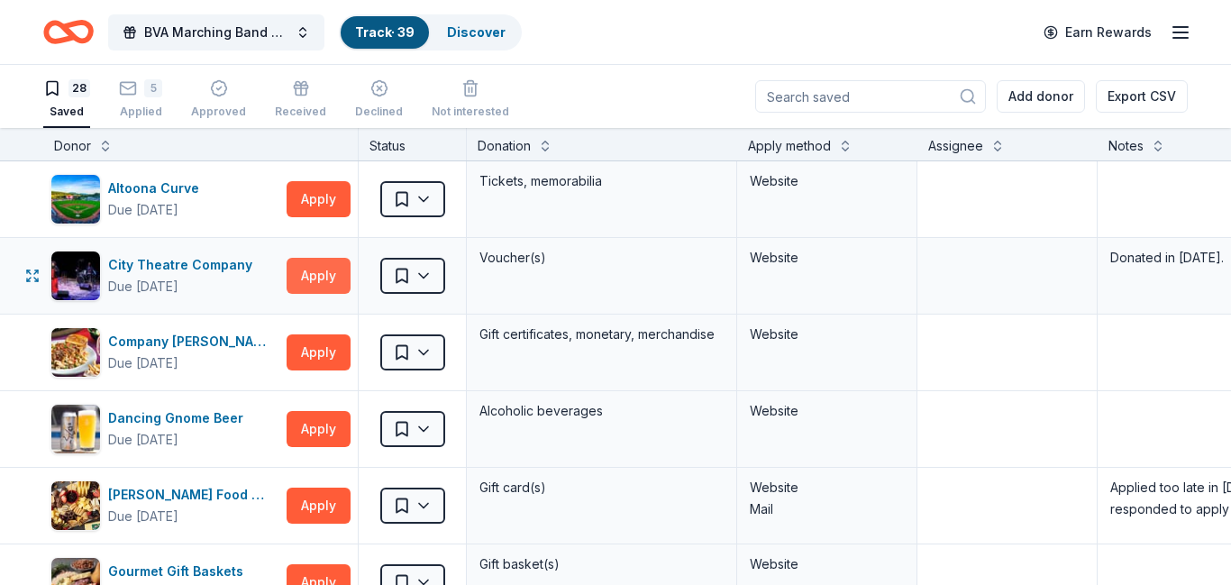
click at [313, 283] on button "Apply" at bounding box center [318, 276] width 64 height 36
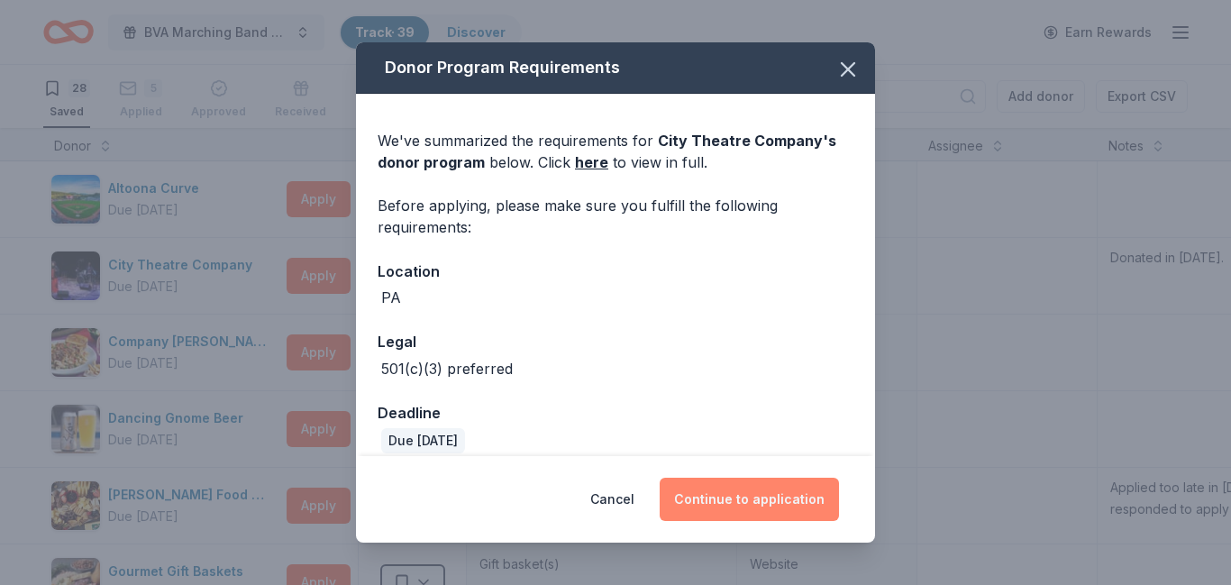
click at [718, 505] on button "Continue to application" at bounding box center [748, 498] width 179 height 43
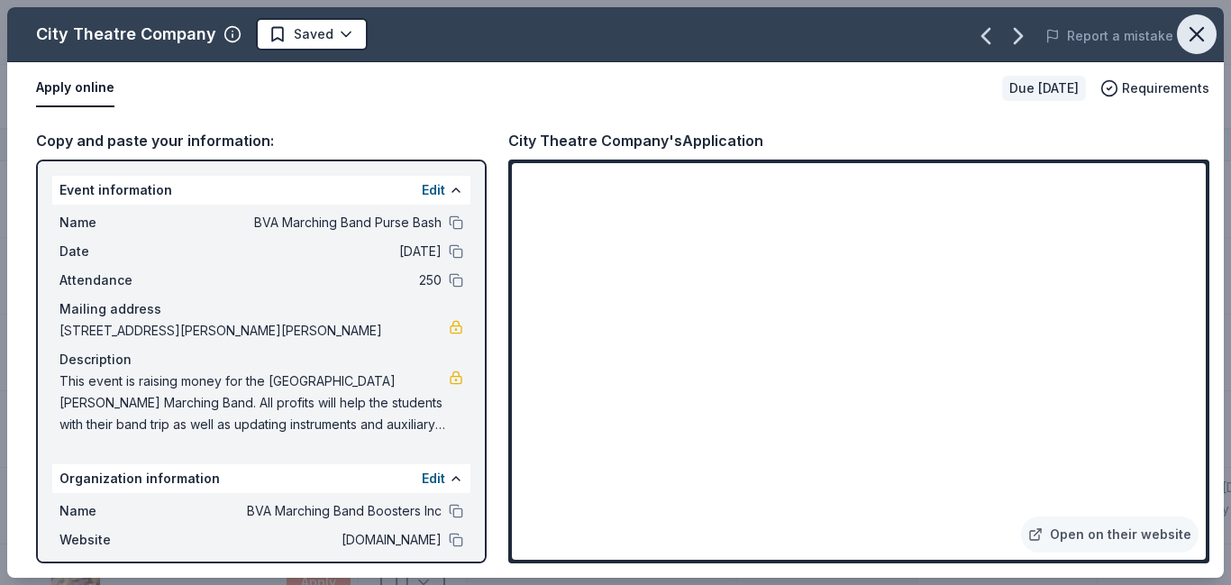
click at [1198, 32] on icon "button" at bounding box center [1196, 34] width 13 height 13
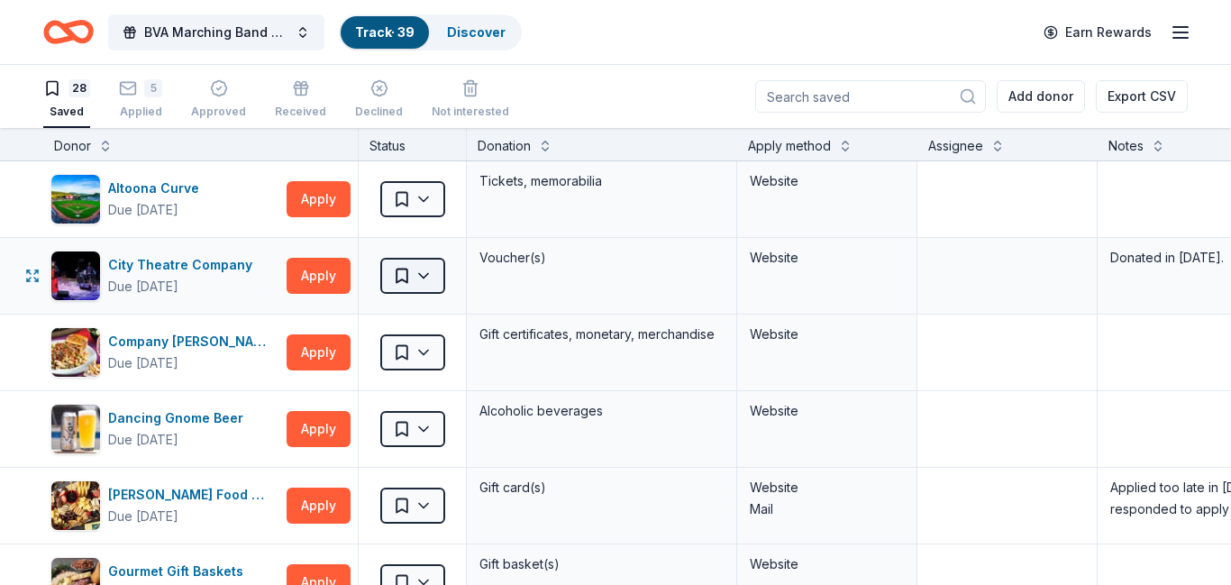
click at [429, 277] on html "BVA Marching Band Purse Bash Track · 39 Discover Earn Rewards 28 Saved 5 Applie…" at bounding box center [615, 292] width 1231 height 585
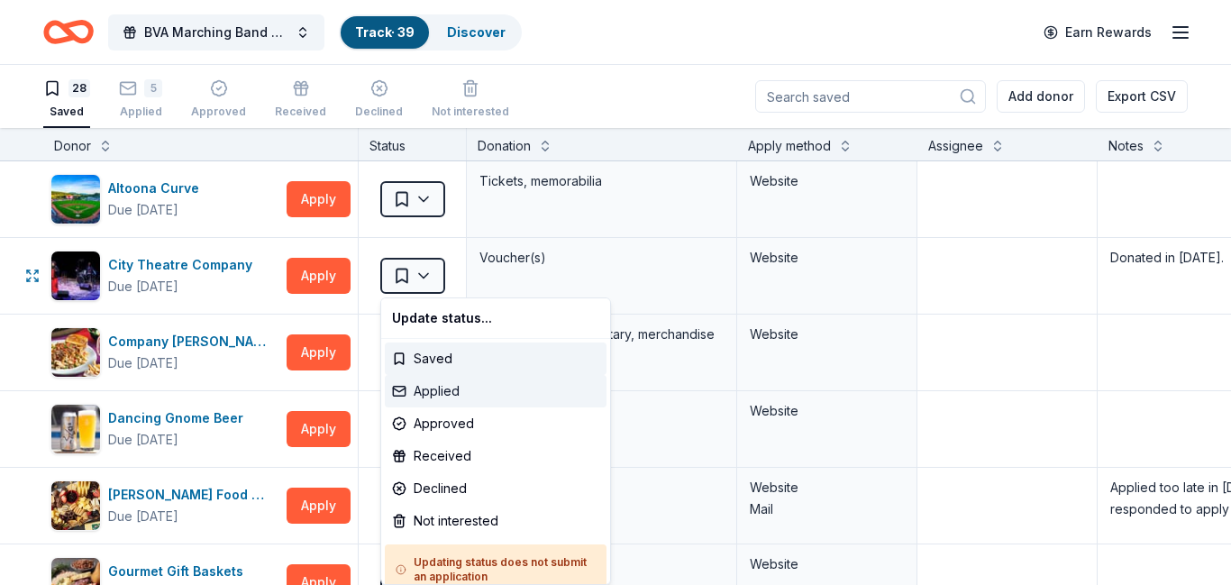
click at [432, 391] on div "Applied" at bounding box center [496, 391] width 222 height 32
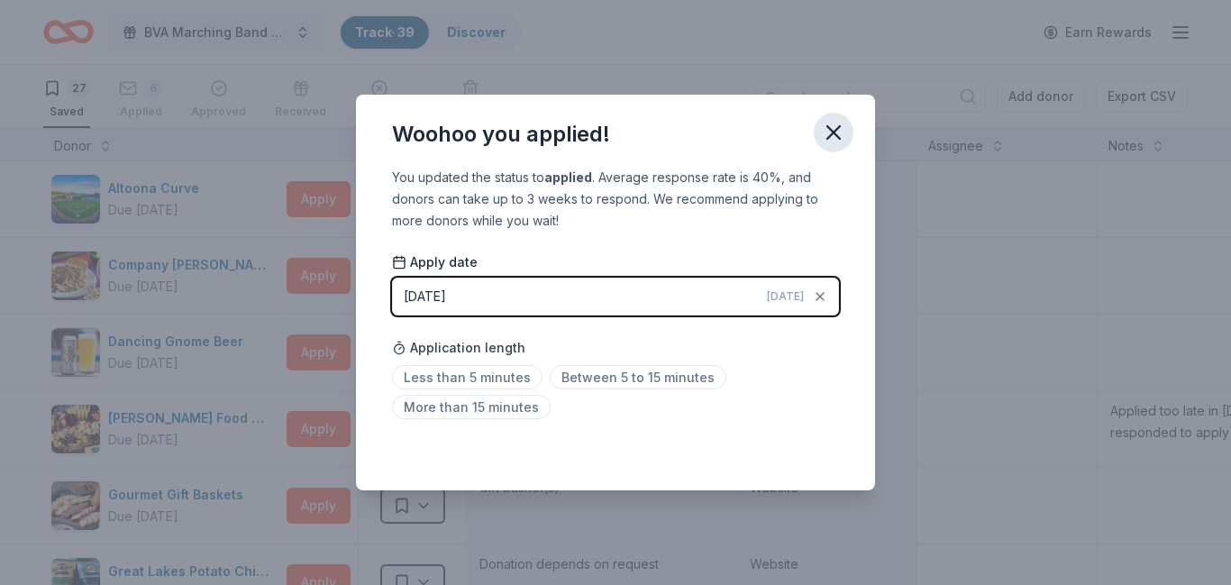
click at [829, 132] on icon "button" at bounding box center [833, 132] width 25 height 25
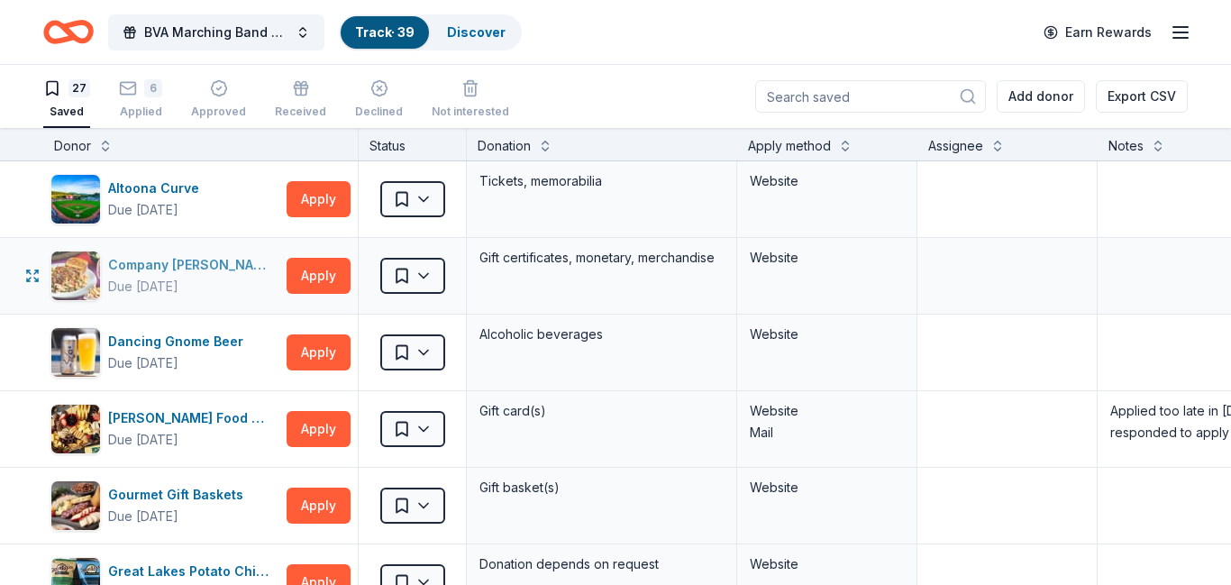
click at [149, 268] on div "Company [PERSON_NAME]" at bounding box center [193, 265] width 171 height 22
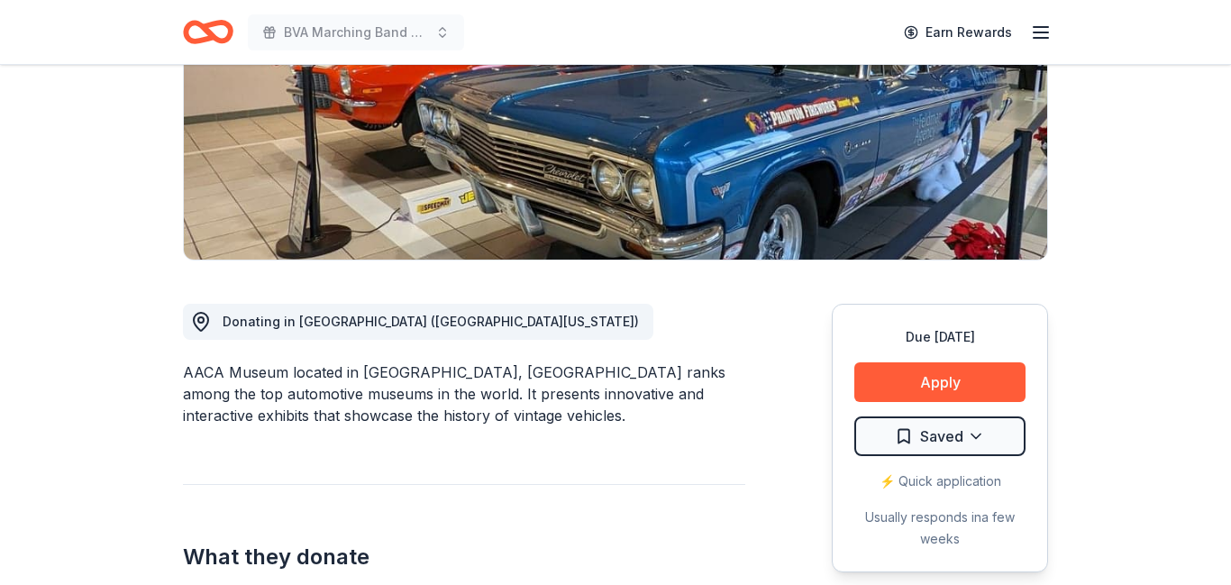
scroll to position [286, 0]
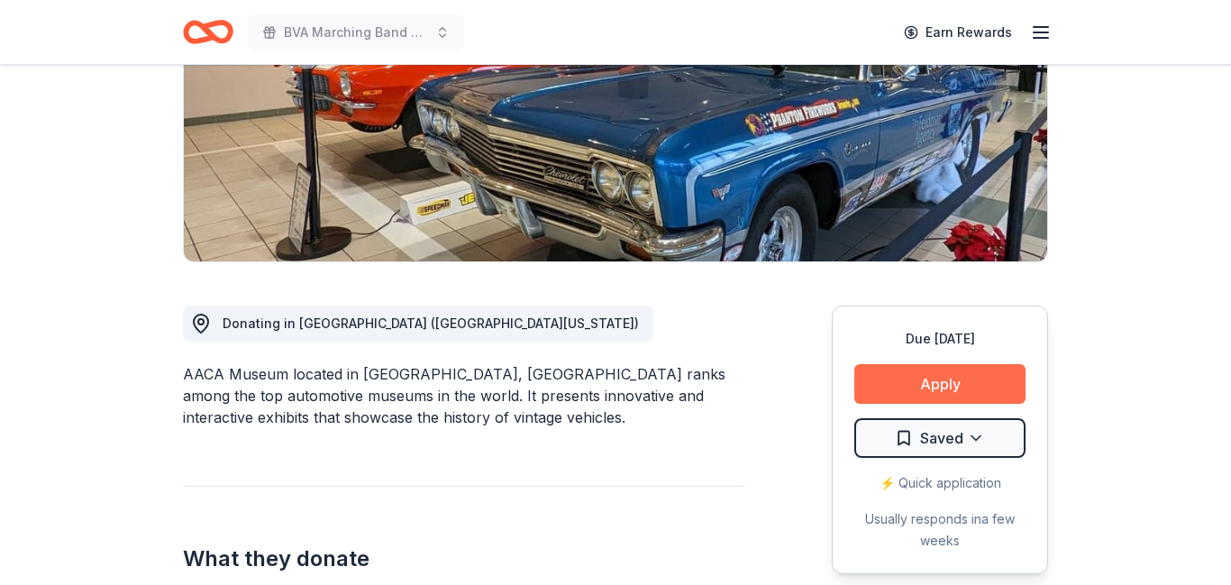
click at [904, 391] on button "Apply" at bounding box center [939, 384] width 171 height 40
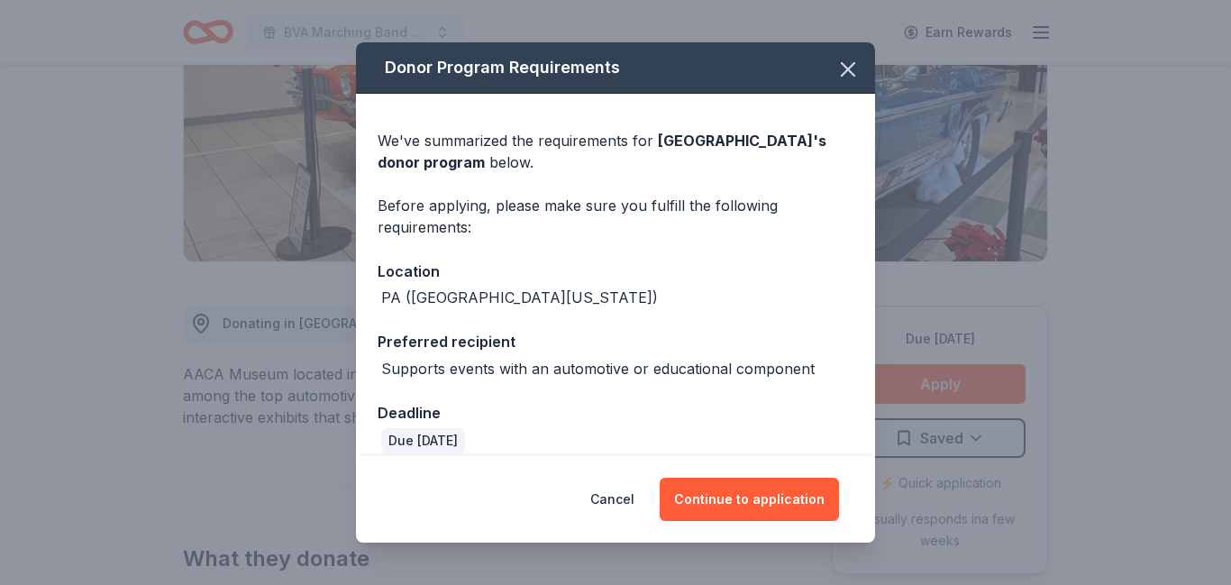
scroll to position [19, 0]
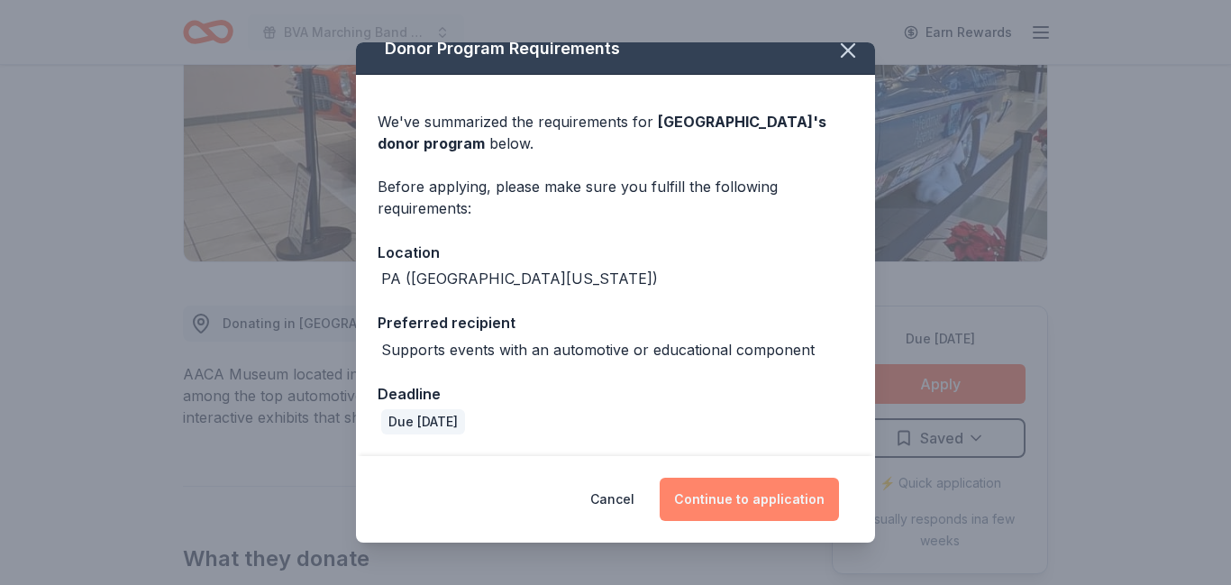
click at [787, 498] on button "Continue to application" at bounding box center [748, 498] width 179 height 43
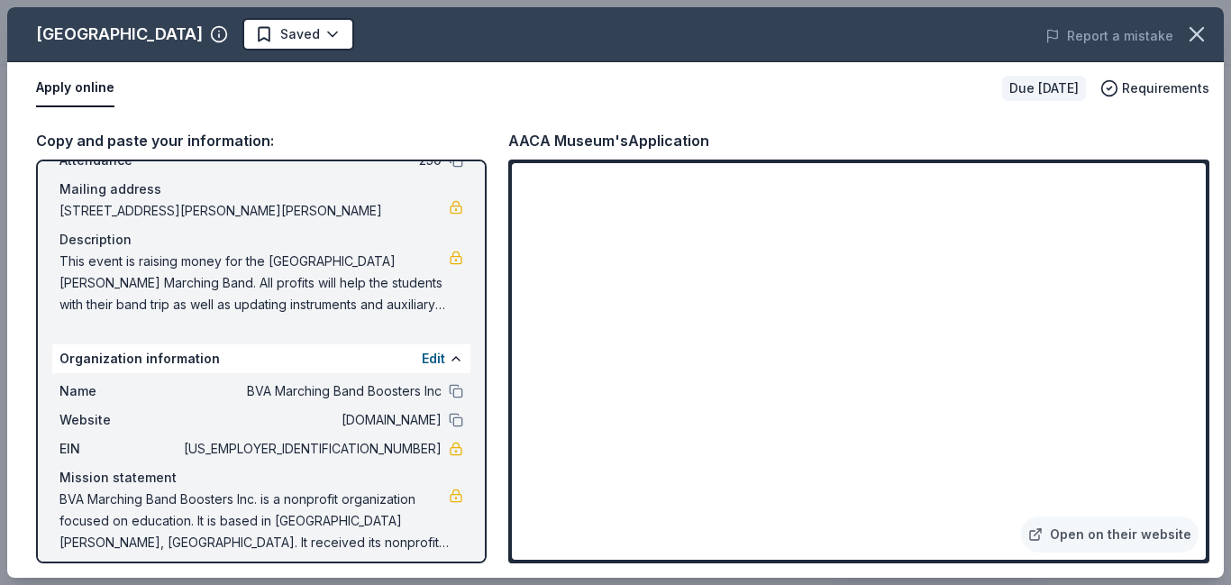
scroll to position [133, 0]
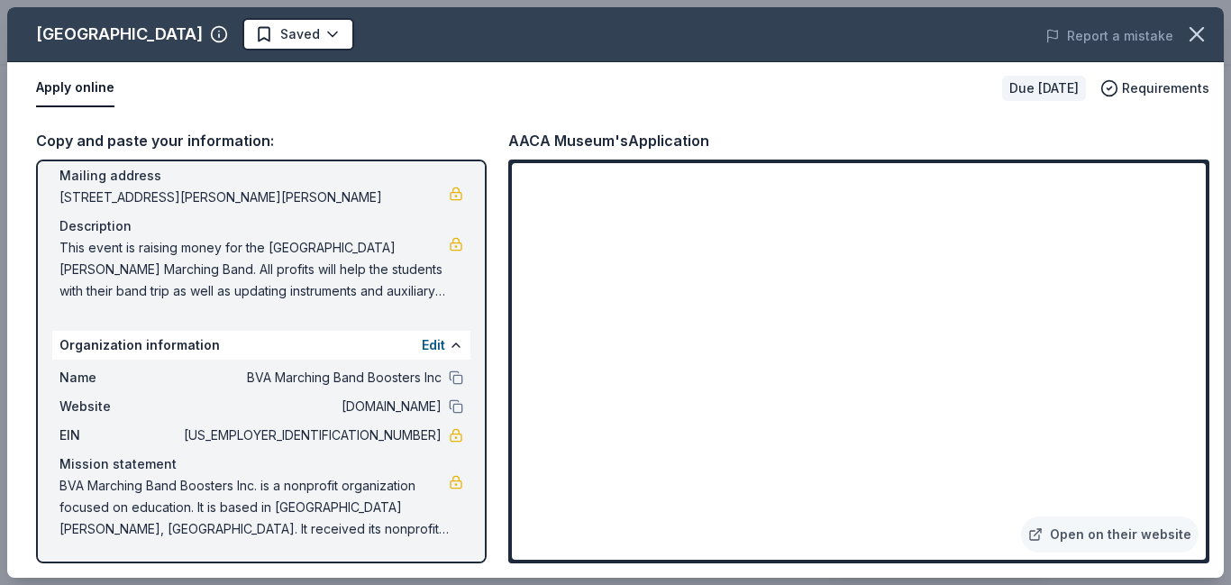
click at [346, 291] on span "This event is raising money for the [GEOGRAPHIC_DATA][PERSON_NAME] Marching Ban…" at bounding box center [253, 269] width 389 height 65
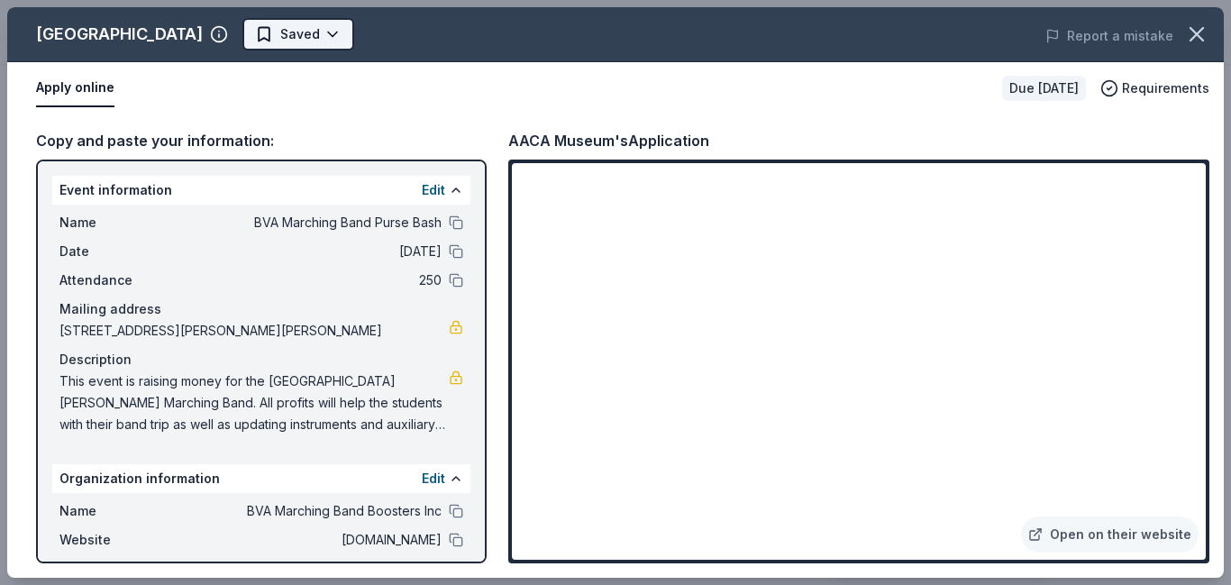
click at [285, 37] on body "BVA Marching Band Purse Bash Earn Rewards Due in 147 days Share AACA Museum New…" at bounding box center [615, 6] width 1231 height 585
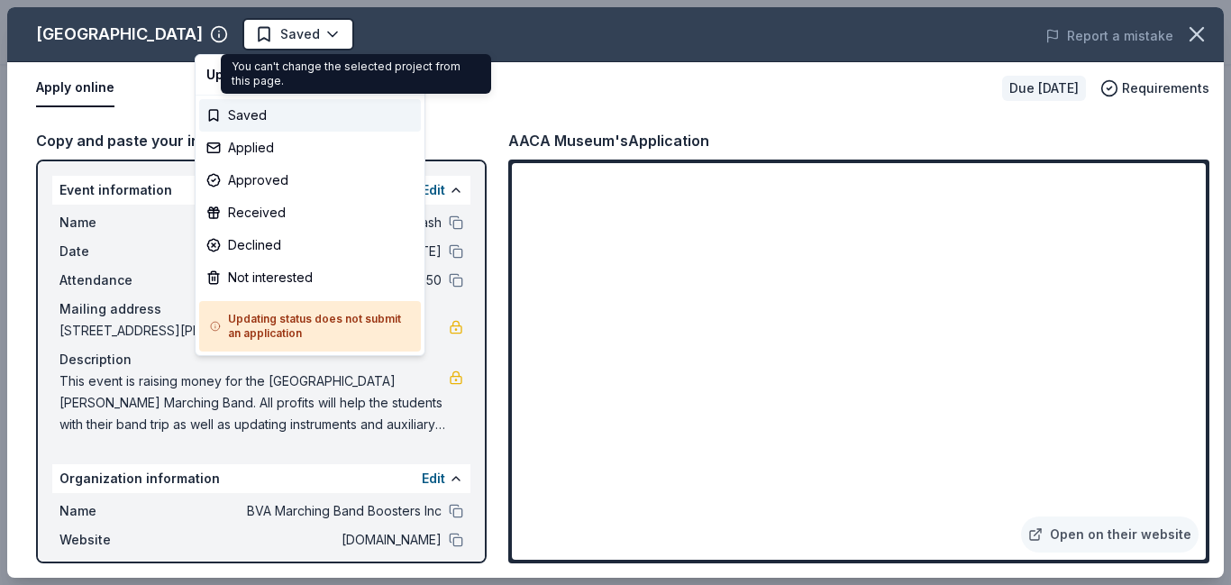
click at [550, 74] on html "BVA Marching Band Purse Bash Saved Apply Due in 147 days Share AACA Museum New …" at bounding box center [615, 292] width 1231 height 585
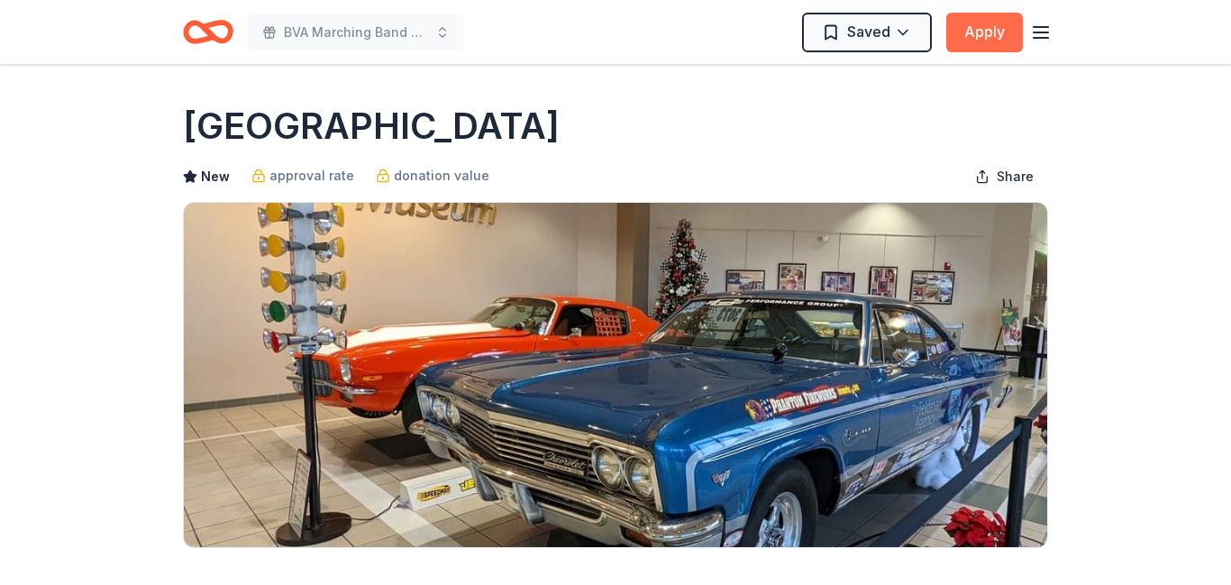
click at [992, 34] on button "Apply" at bounding box center [984, 33] width 77 height 40
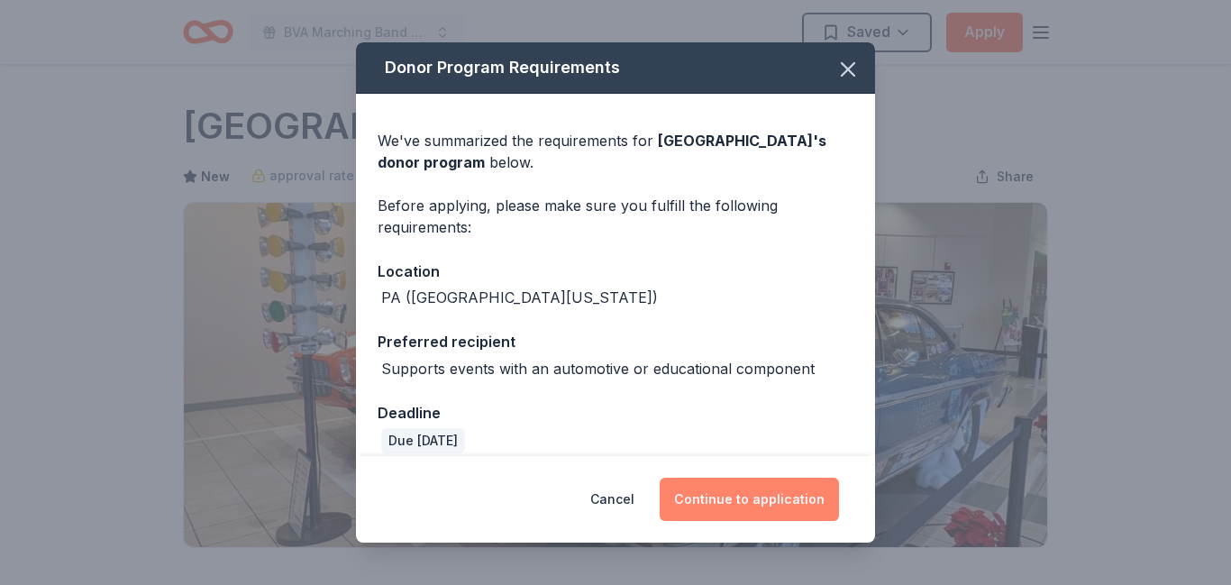
click at [739, 490] on button "Continue to application" at bounding box center [748, 498] width 179 height 43
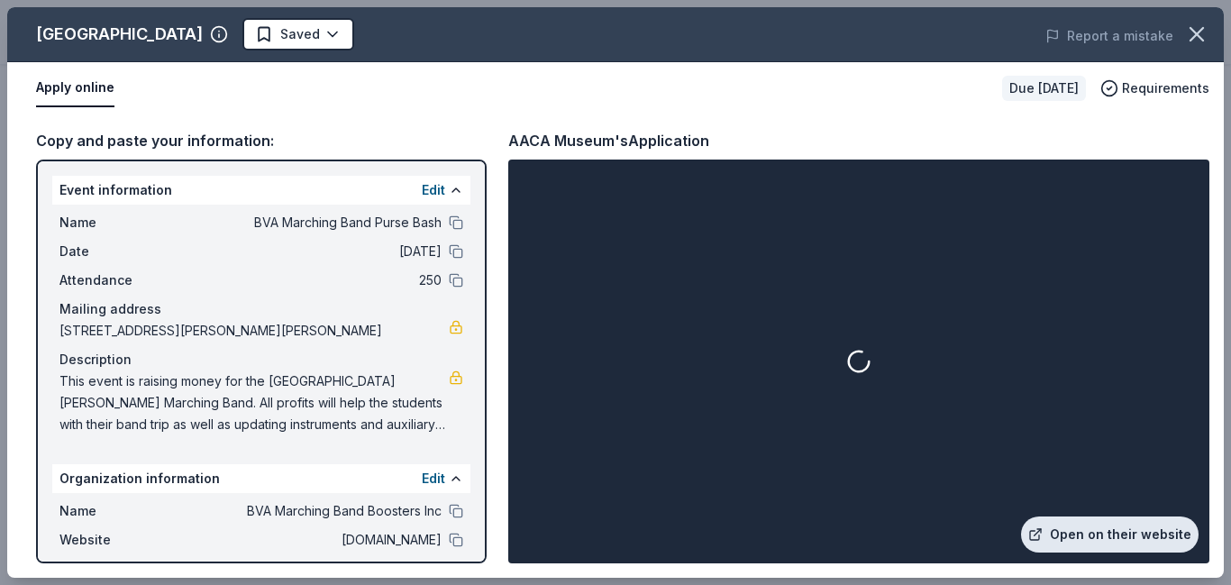
click at [1090, 533] on link "Open on their website" at bounding box center [1109, 534] width 177 height 36
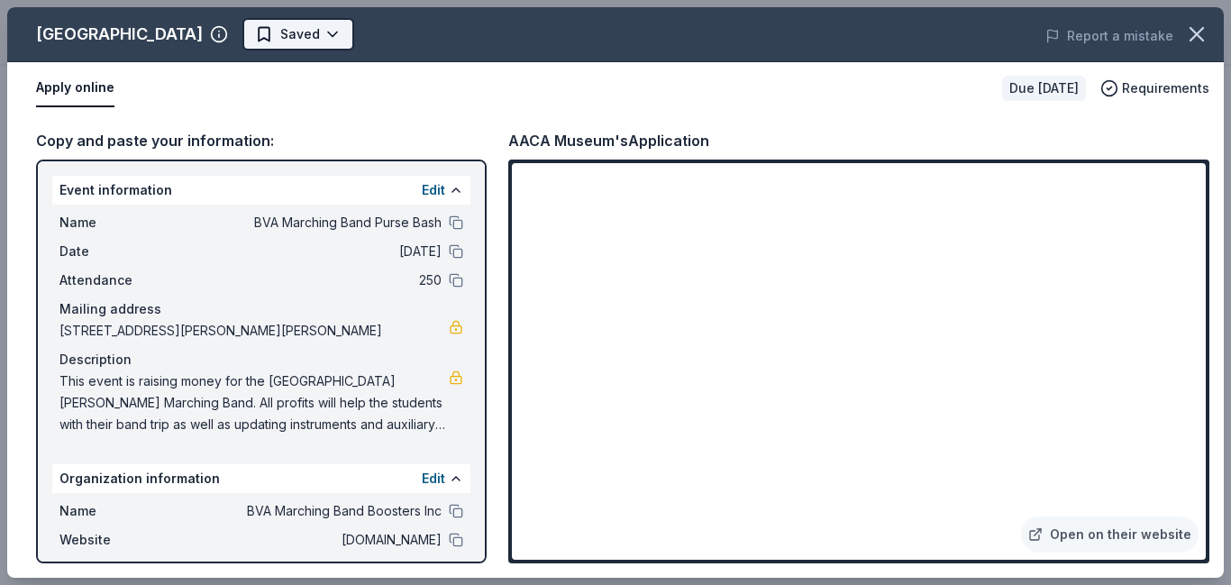
click at [279, 41] on body "BVA Marching Band Purse Bash Saved Apply Due in 147 days Share AACA Museum New …" at bounding box center [615, 292] width 1231 height 585
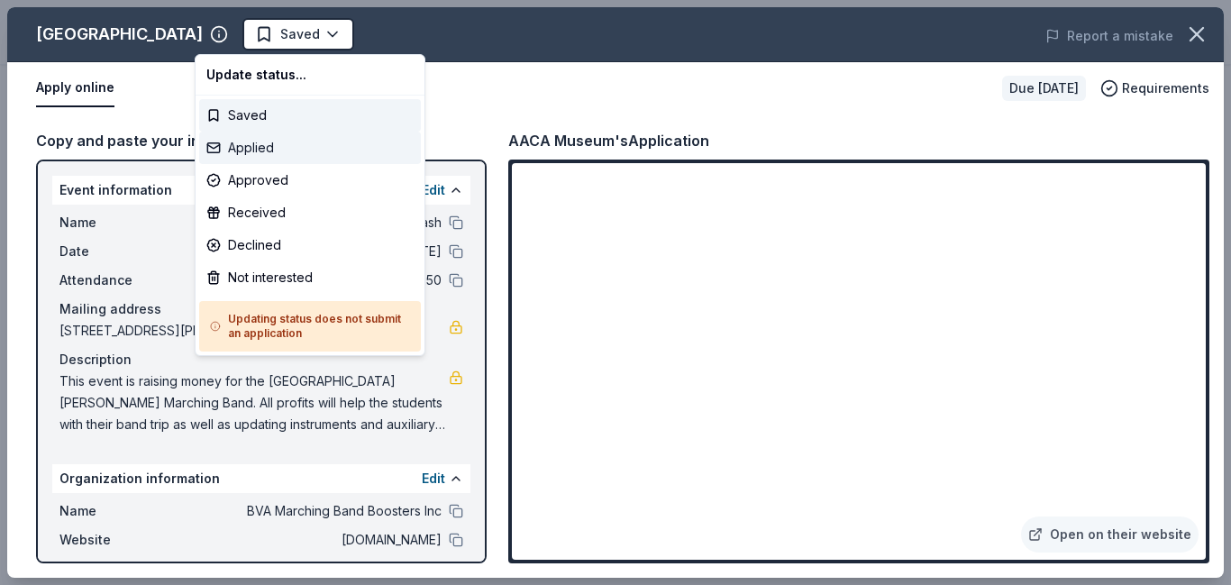
click at [260, 152] on div "Applied" at bounding box center [310, 148] width 222 height 32
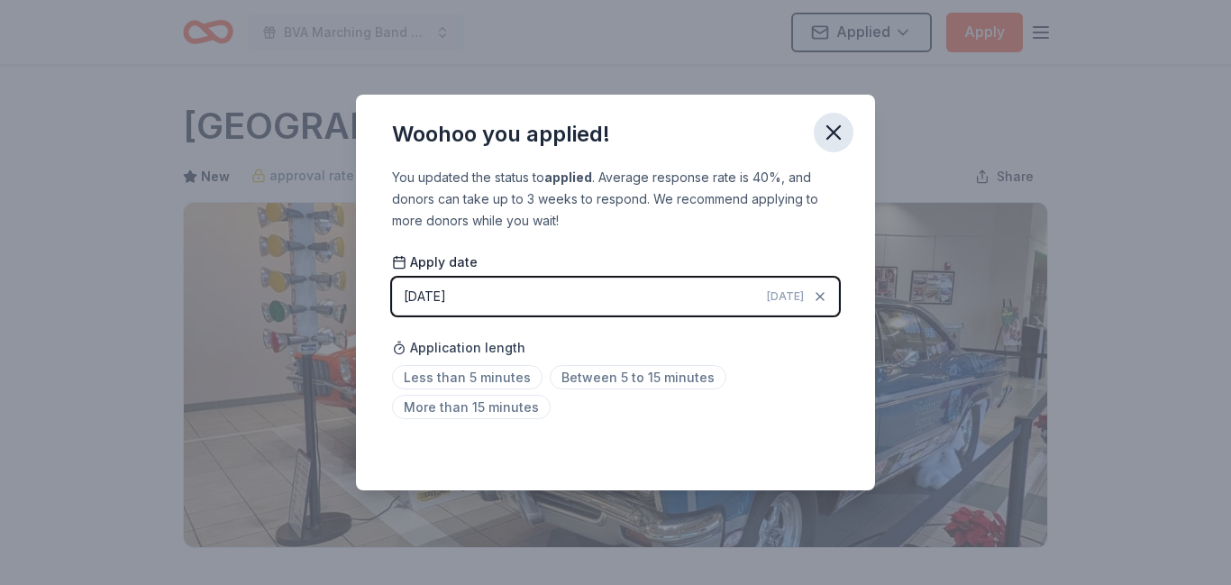
click at [841, 120] on icon "button" at bounding box center [833, 132] width 25 height 25
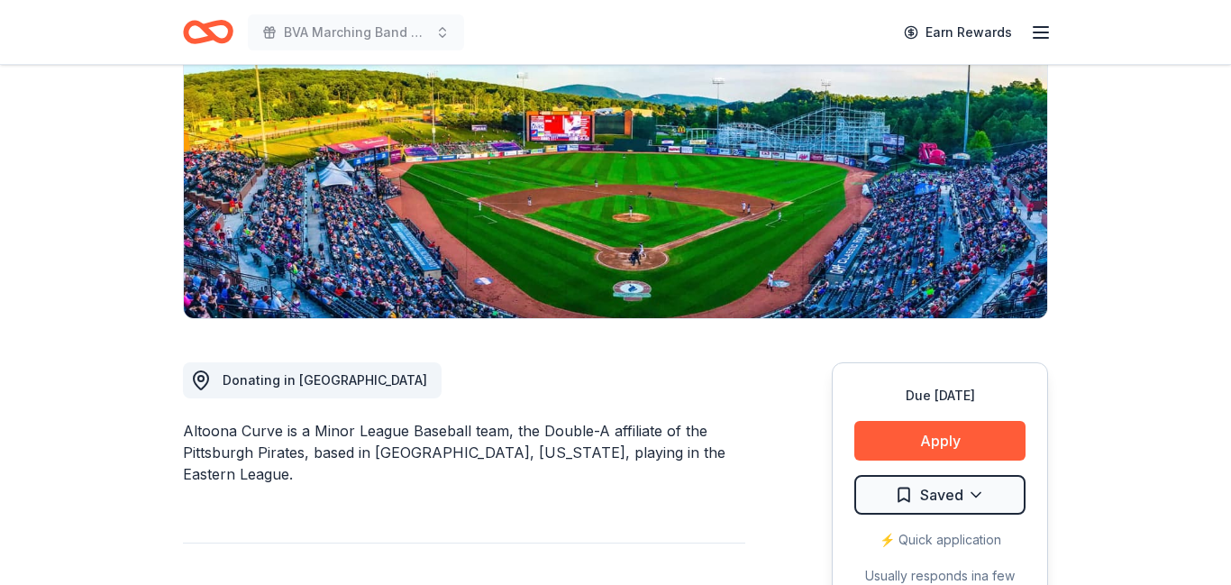
scroll to position [232, 0]
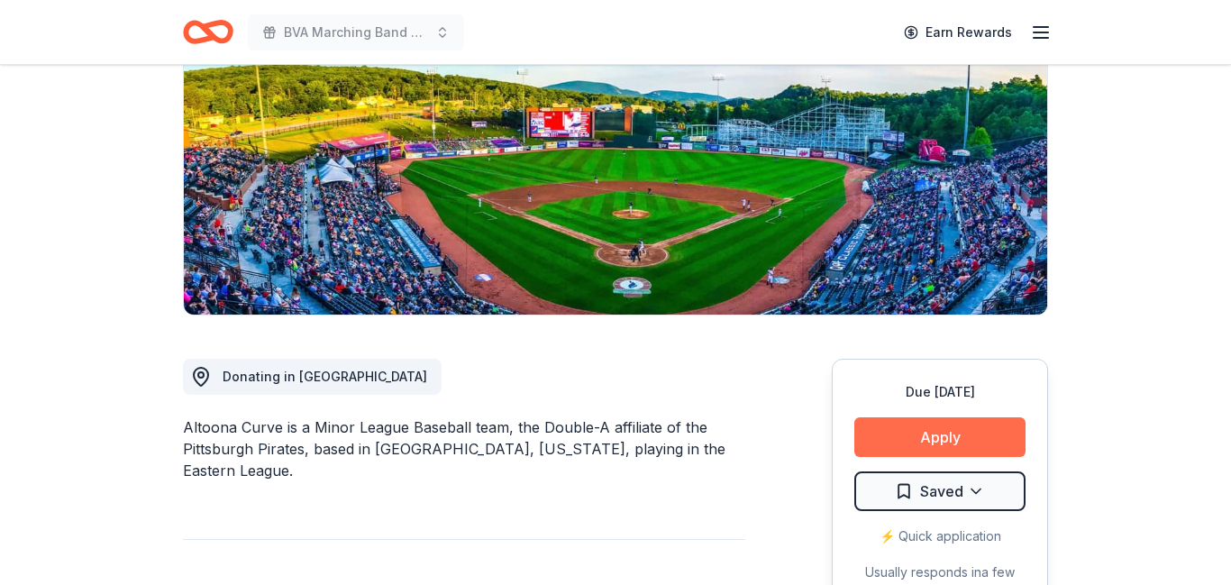
click at [912, 436] on button "Apply" at bounding box center [939, 437] width 171 height 40
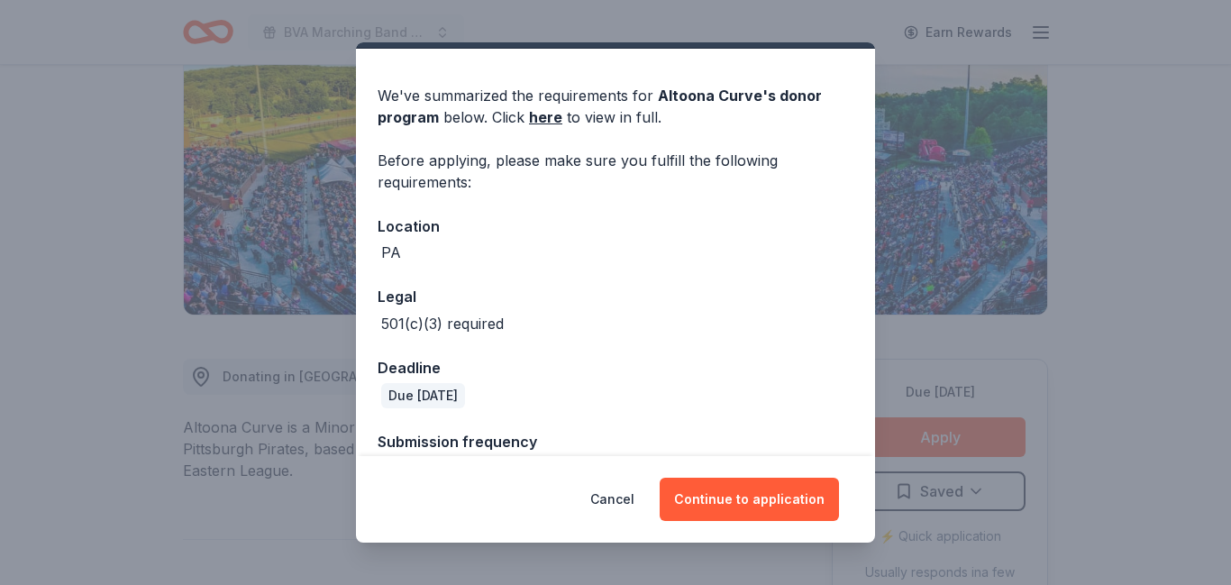
scroll to position [89, 0]
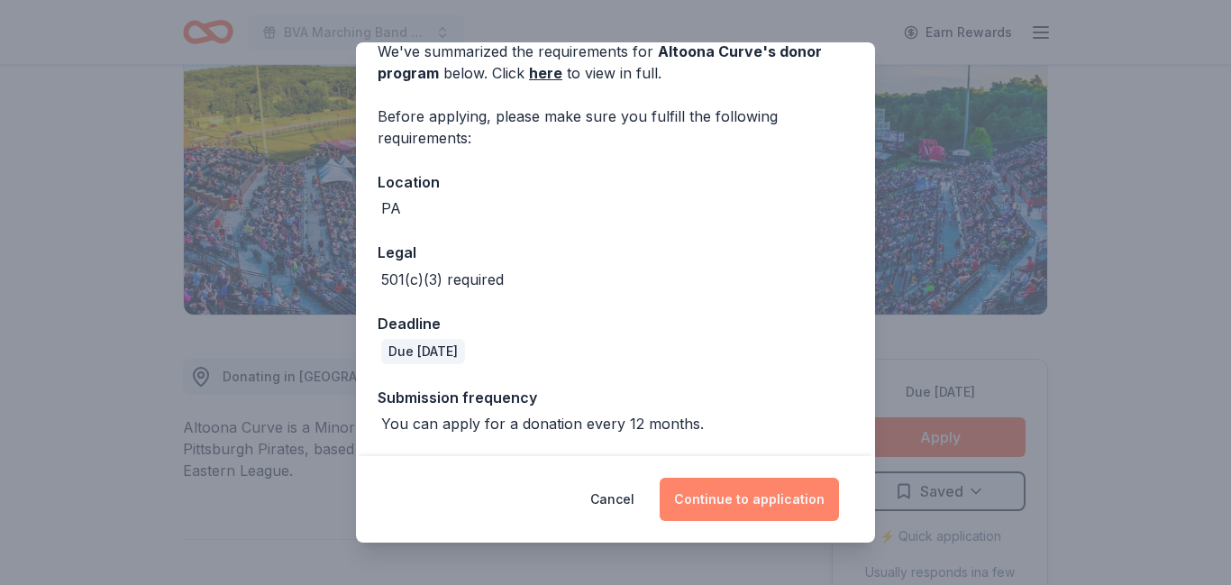
click at [718, 498] on button "Continue to application" at bounding box center [748, 498] width 179 height 43
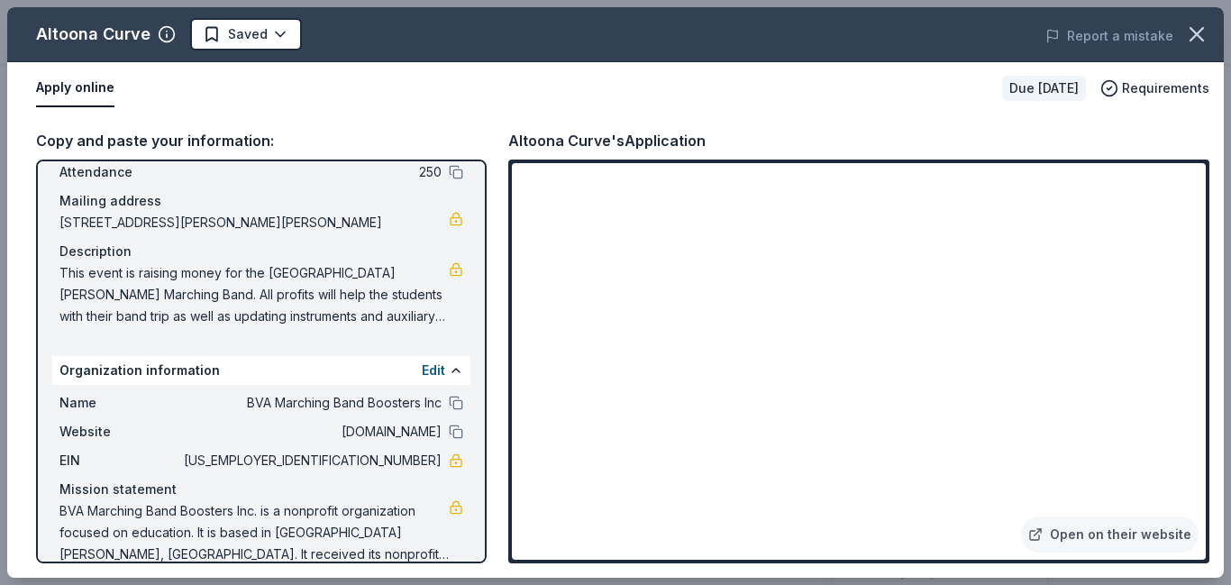
scroll to position [133, 0]
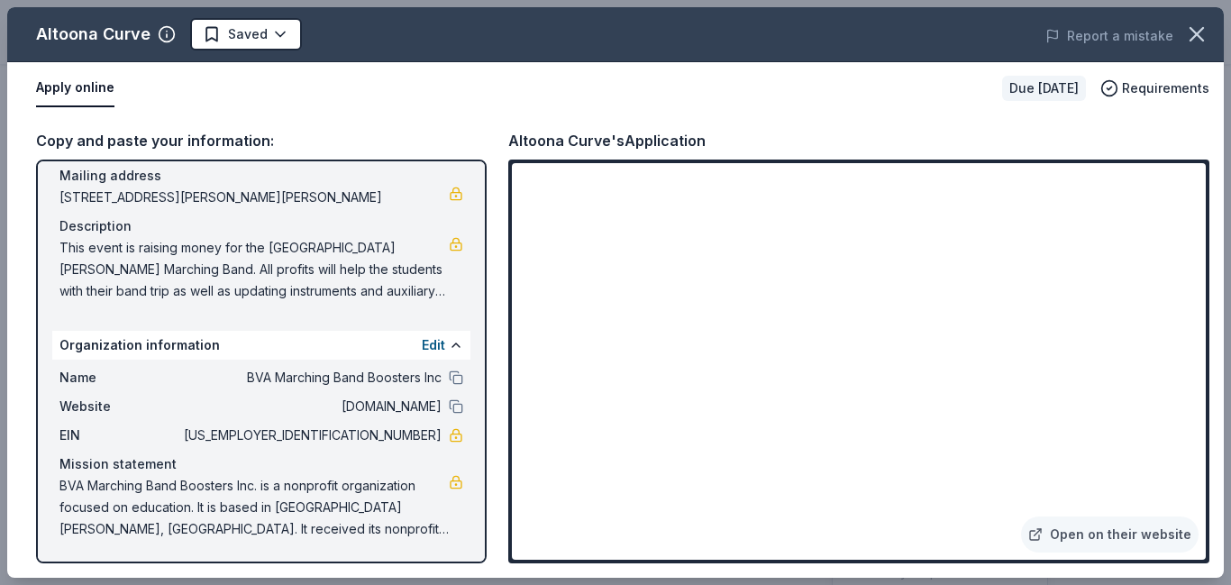
drag, startPoint x: 60, startPoint y: 485, endPoint x: 104, endPoint y: 498, distance: 45.3
click at [104, 498] on span "BVA Marching Band Boosters Inc. is a nonprofit organization focused on educatio…" at bounding box center [253, 507] width 389 height 65
click at [63, 485] on span "BVA Marching Band Boosters Inc. is a nonprofit organization focused on educatio…" at bounding box center [253, 507] width 389 height 65
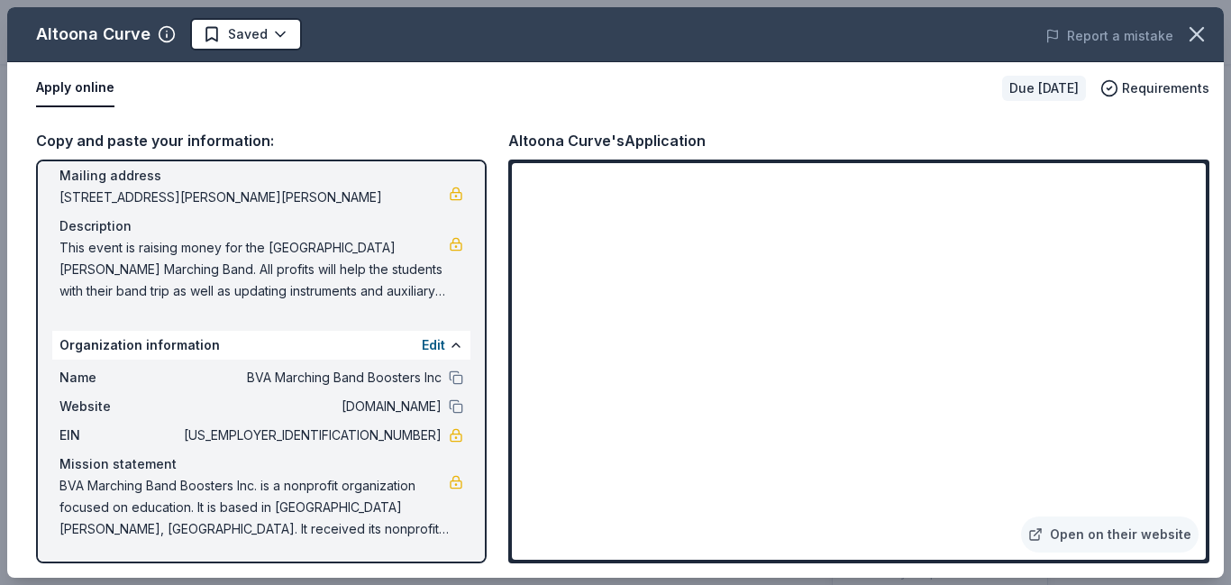
click at [63, 485] on span "BVA Marching Band Boosters Inc. is a nonprofit organization focused on educatio…" at bounding box center [253, 507] width 389 height 65
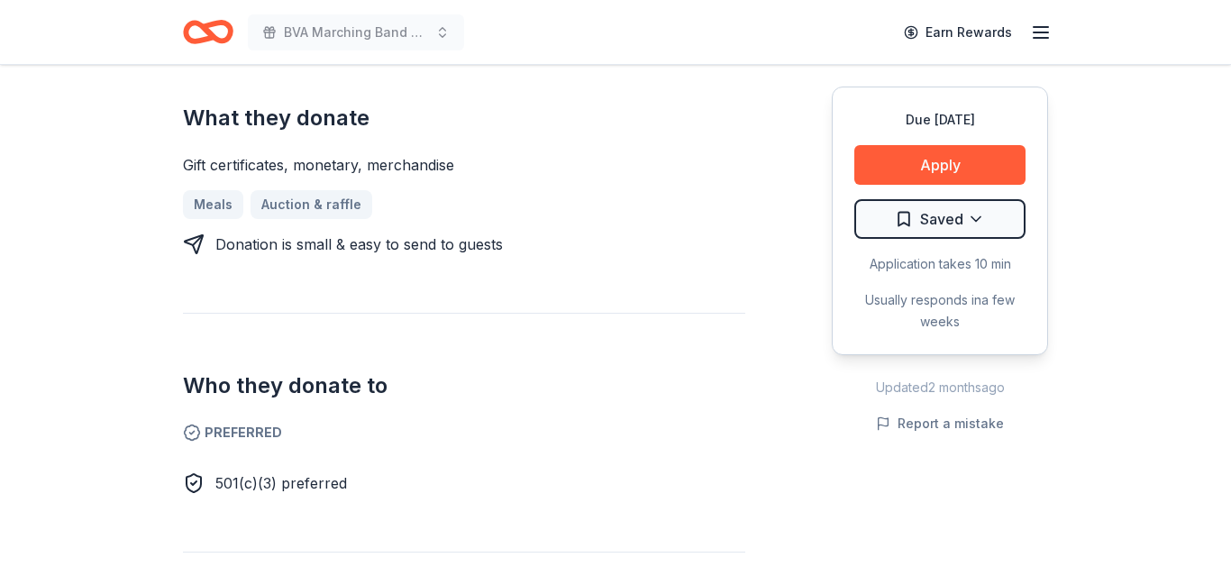
scroll to position [725, 0]
click at [891, 166] on button "Apply" at bounding box center [939, 165] width 171 height 40
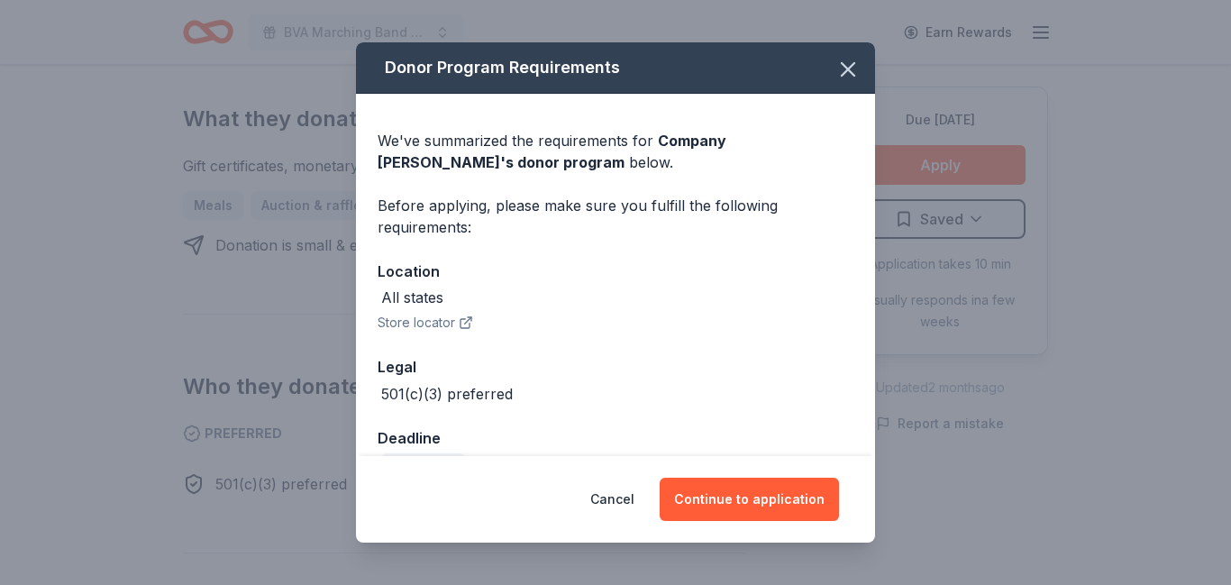
click at [431, 322] on button "Store locator" at bounding box center [424, 323] width 95 height 22
click at [717, 506] on button "Continue to application" at bounding box center [748, 498] width 179 height 43
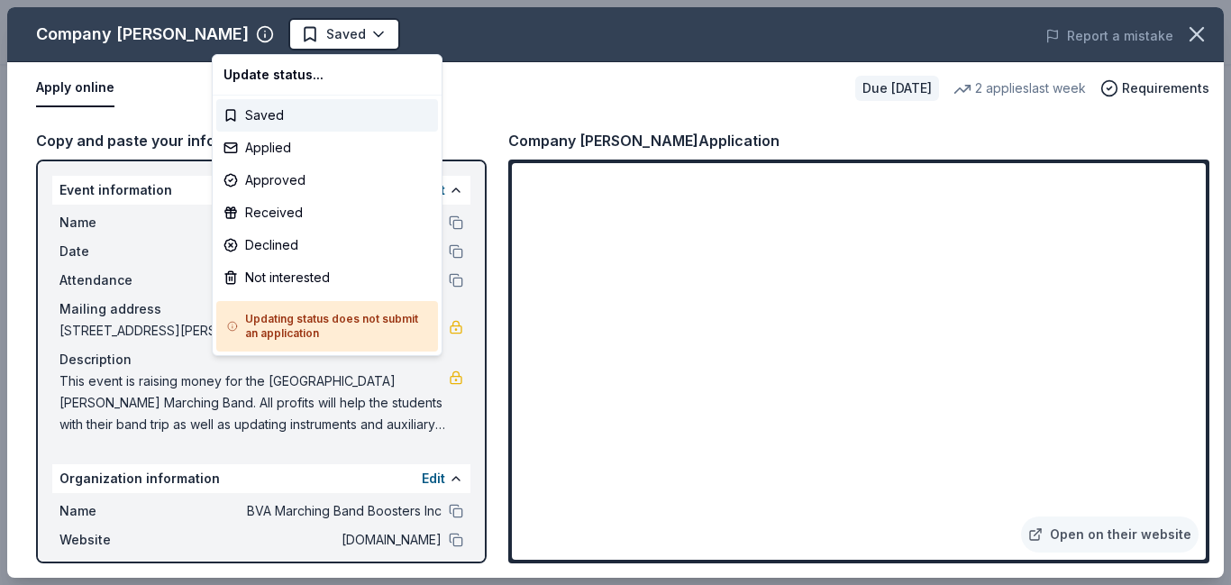
scroll to position [0, 0]
click at [254, 147] on div "Applied" at bounding box center [327, 148] width 222 height 32
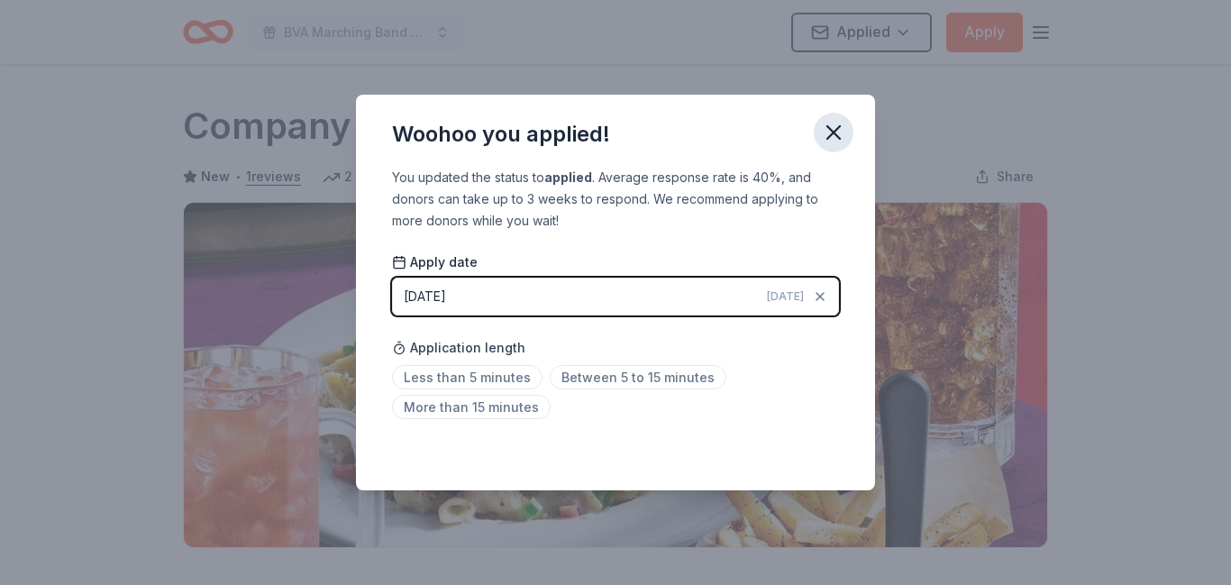
click at [835, 139] on icon "button" at bounding box center [833, 132] width 25 height 25
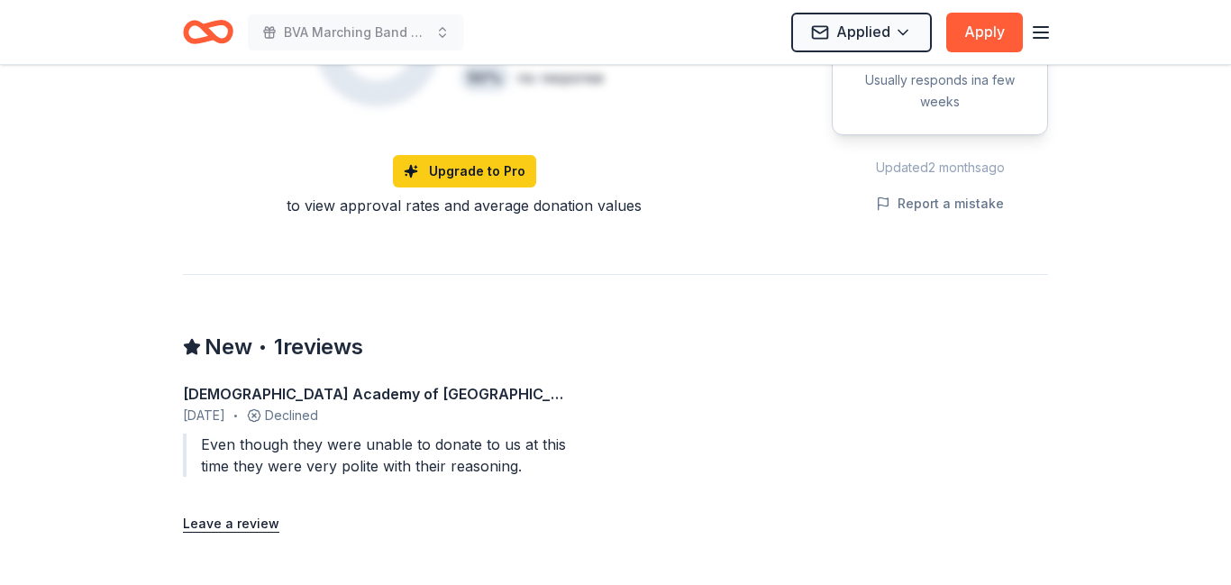
scroll to position [1432, 0]
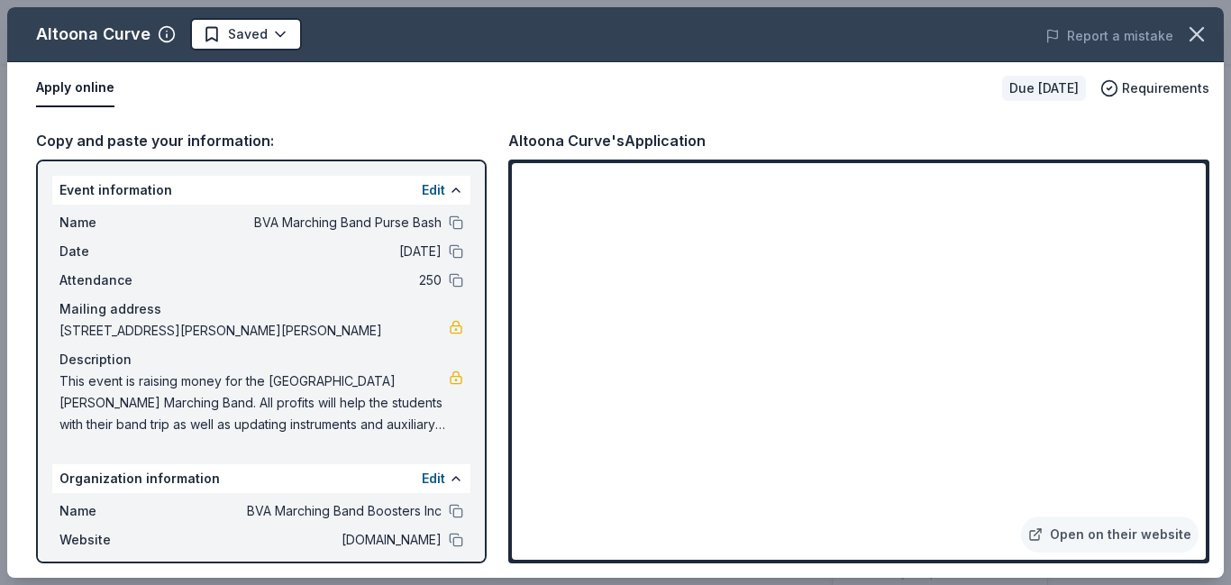
scroll to position [133, 0]
